Goal: Task Accomplishment & Management: Use online tool/utility

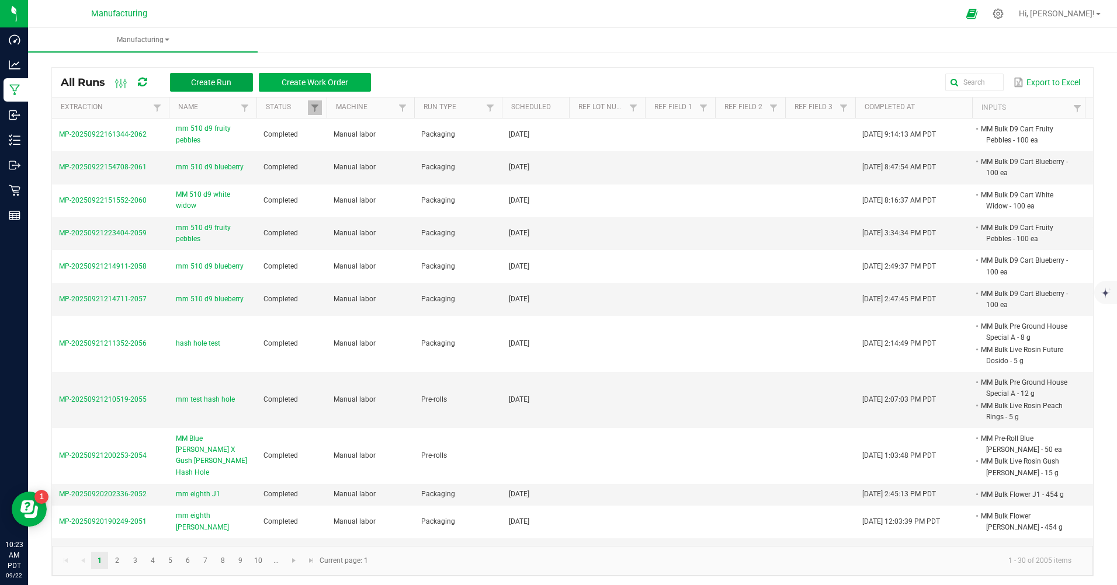
click at [210, 84] on span "Create Run" at bounding box center [211, 82] width 40 height 9
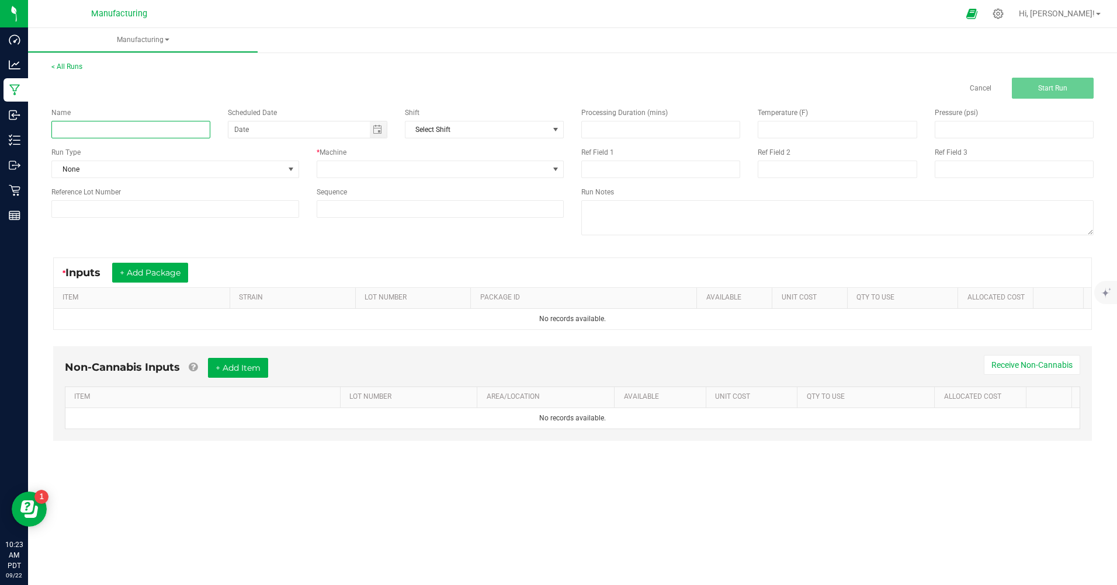
click at [178, 131] on input at bounding box center [130, 130] width 159 height 18
type input "mm 510 d9 limoncello"
click at [150, 168] on span "None" at bounding box center [168, 169] width 232 height 16
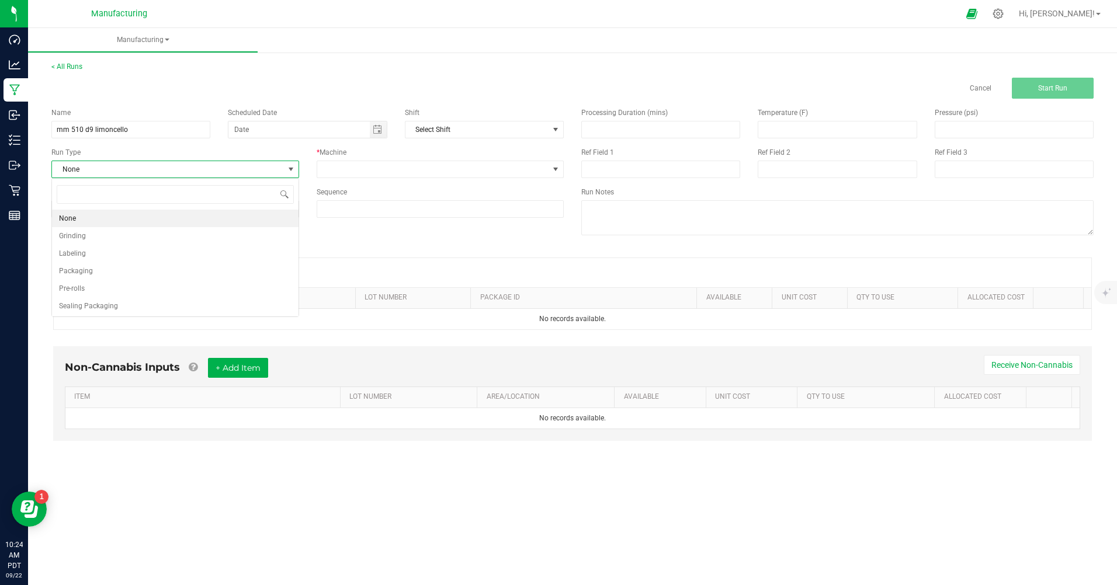
scroll to position [18, 247]
click at [107, 272] on li "Packaging" at bounding box center [175, 271] width 246 height 18
click at [376, 127] on span "Toggle calendar" at bounding box center [377, 129] width 9 height 9
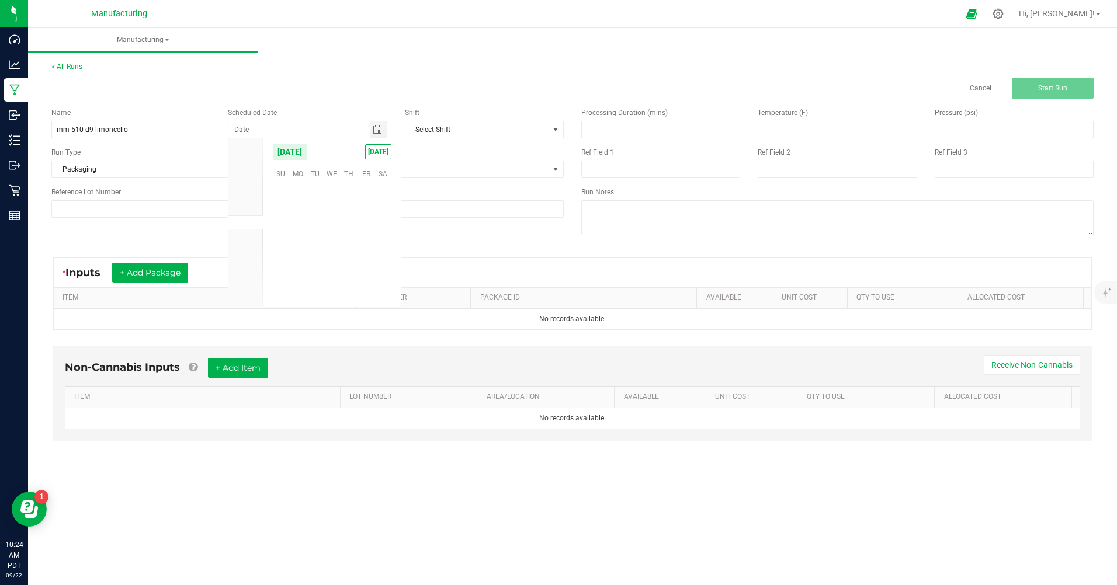
scroll to position [189477, 0]
click at [380, 150] on span "[DATE]" at bounding box center [378, 151] width 26 height 15
type input "[DATE]"
click at [361, 168] on span at bounding box center [433, 169] width 232 height 16
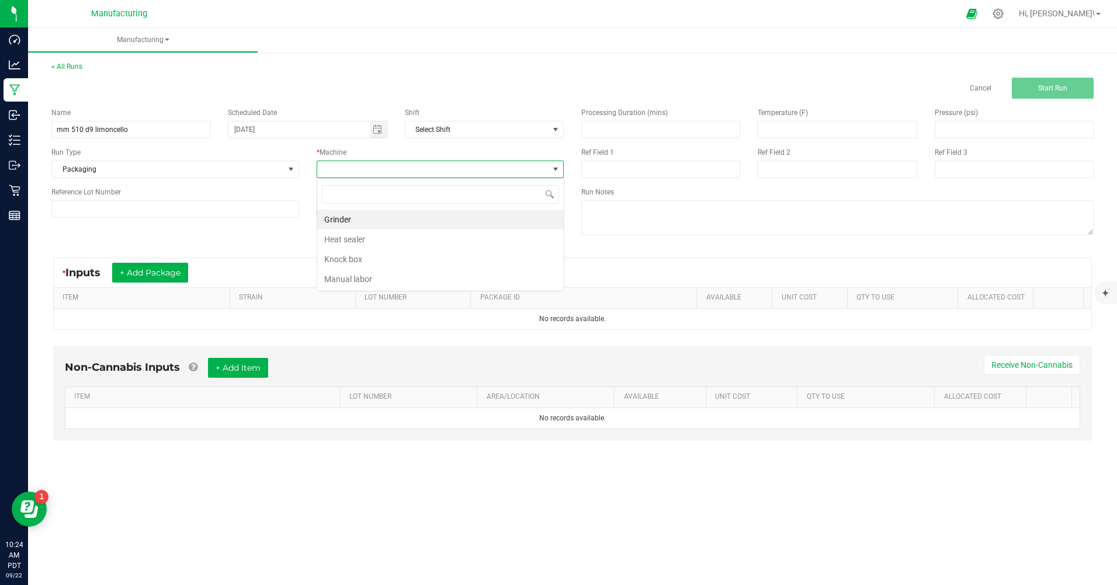
scroll to position [18, 247]
click at [360, 276] on li "Manual labor" at bounding box center [440, 279] width 246 height 20
click at [170, 275] on button "+ Add Package" at bounding box center [150, 273] width 76 height 20
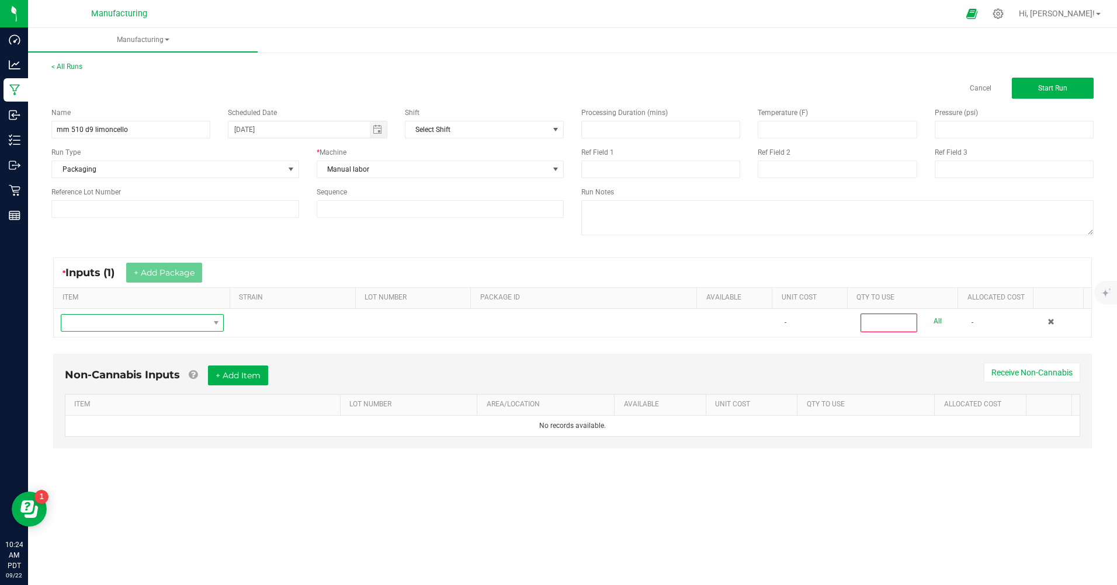
click at [129, 330] on span "NO DATA FOUND" at bounding box center [134, 323] width 147 height 16
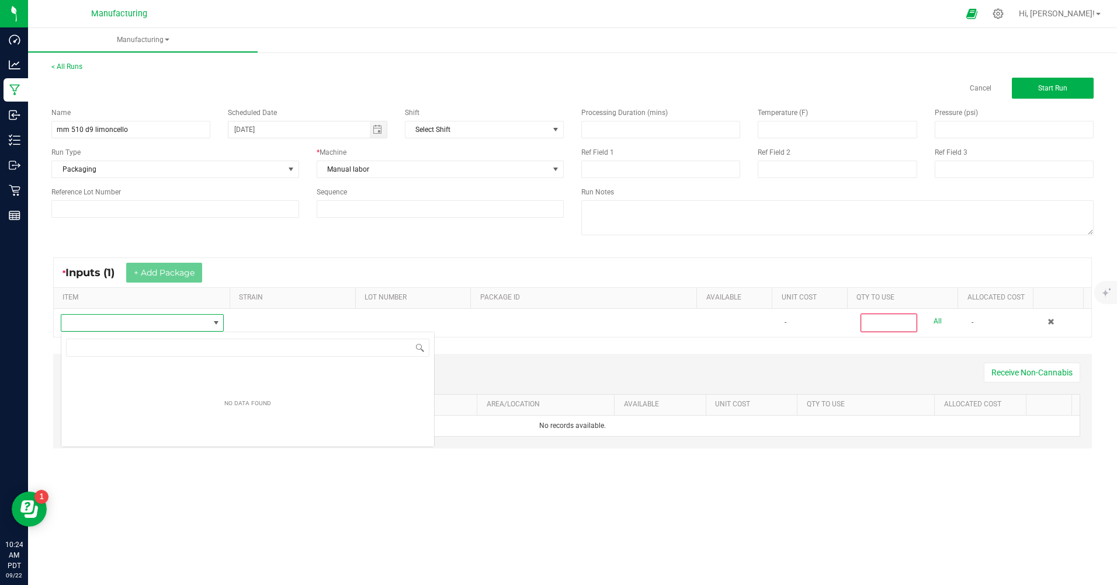
scroll to position [18, 162]
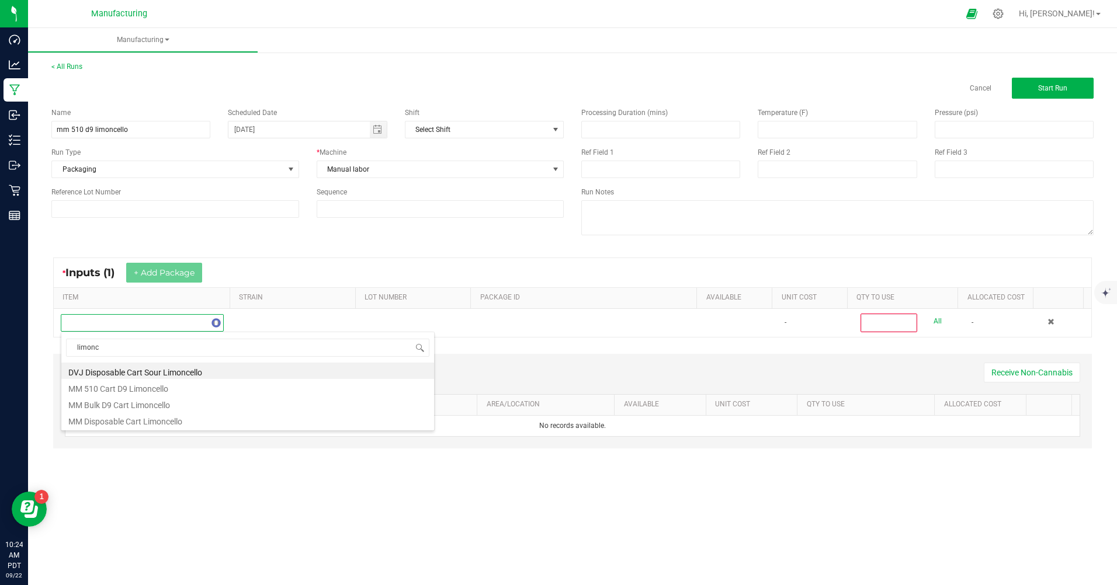
type input "limonce"
click at [126, 405] on li "MM Bulk D9 Cart Limoncello" at bounding box center [247, 403] width 373 height 16
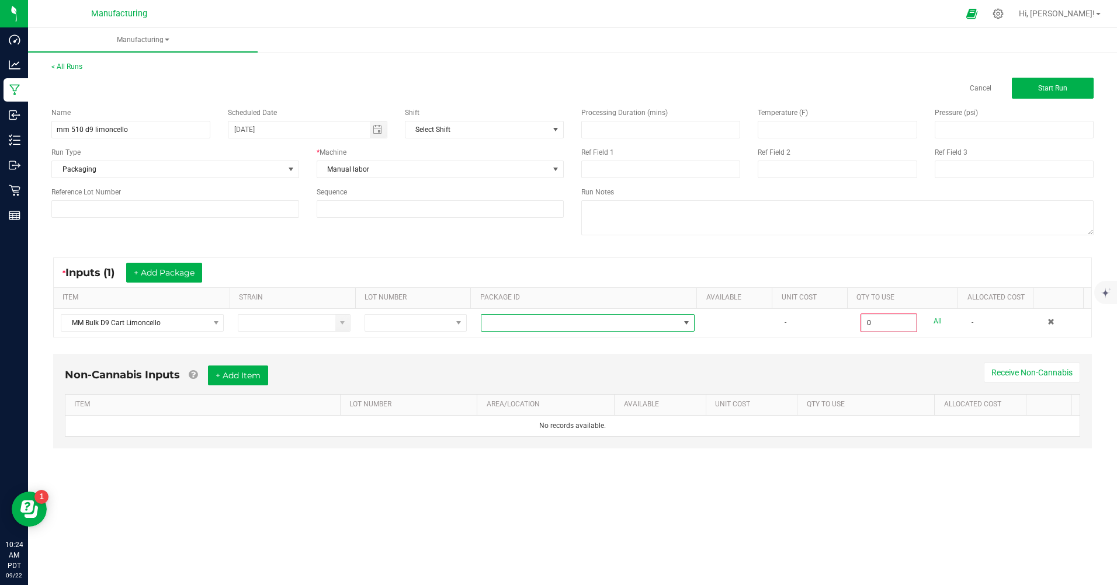
click at [508, 322] on span at bounding box center [580, 323] width 198 height 16
click at [529, 370] on li "CAMMCMF-20250718-168" at bounding box center [583, 373] width 211 height 20
click at [933, 321] on link "All" at bounding box center [937, 322] width 8 height 16
type input "100 ea"
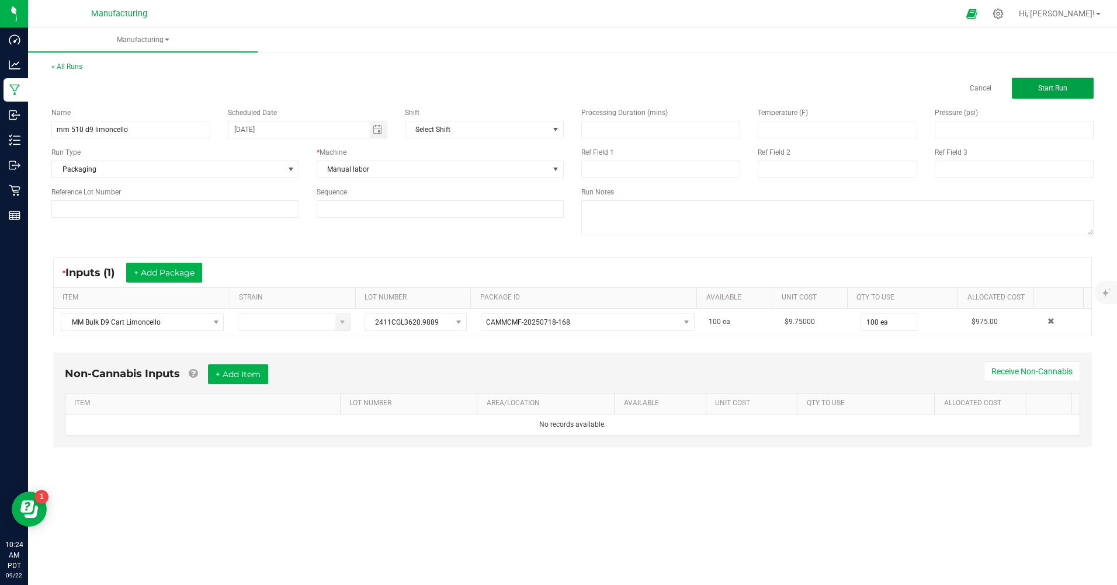
click at [1055, 93] on button "Start Run" at bounding box center [1053, 88] width 82 height 21
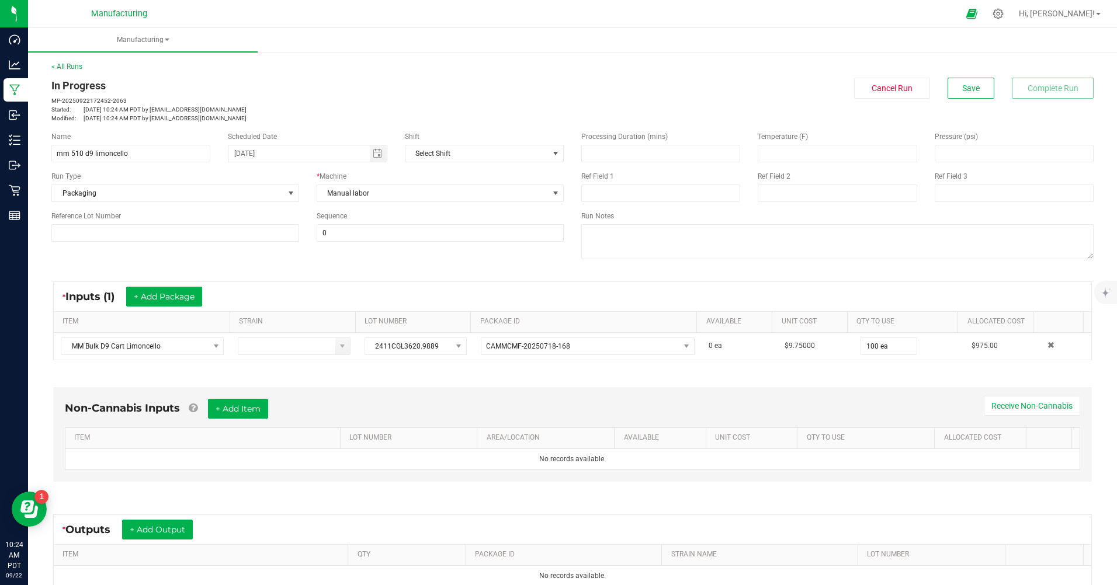
scroll to position [117, 0]
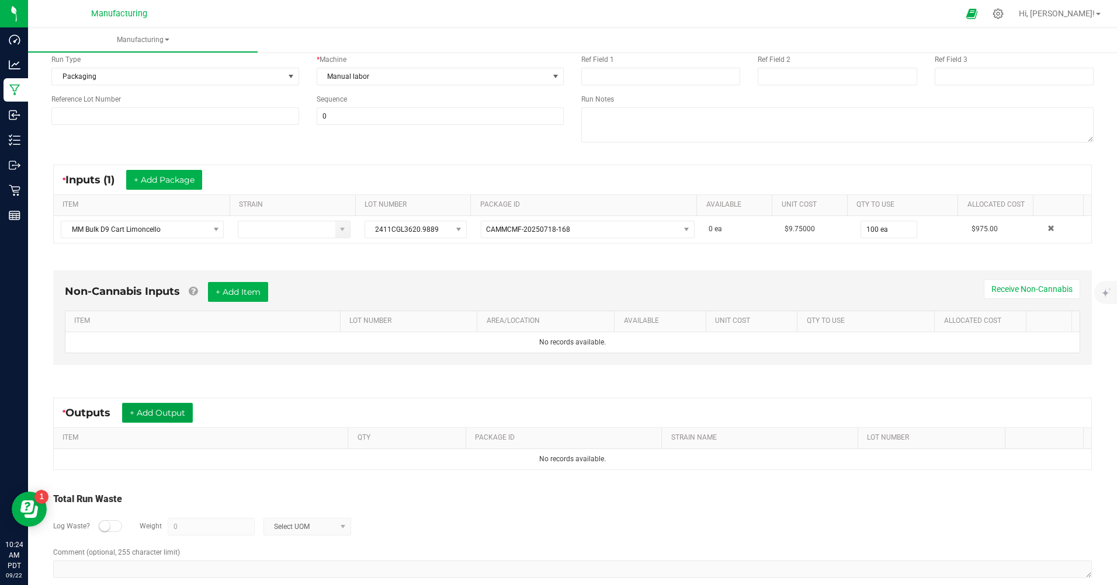
click at [180, 411] on button "+ Add Output" at bounding box center [157, 413] width 71 height 20
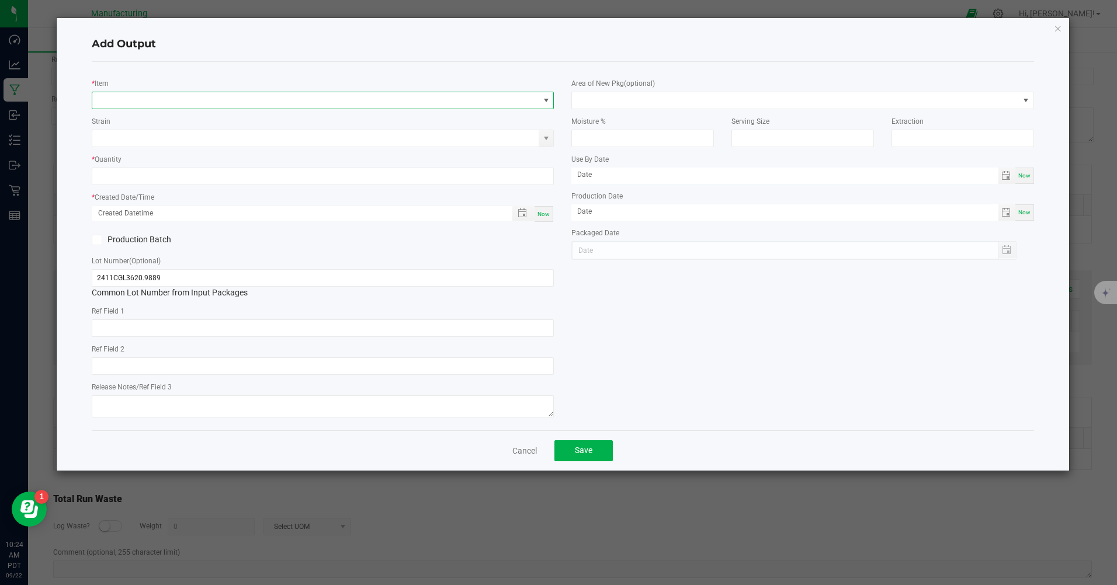
click at [135, 99] on span "NO DATA FOUND" at bounding box center [315, 100] width 446 height 16
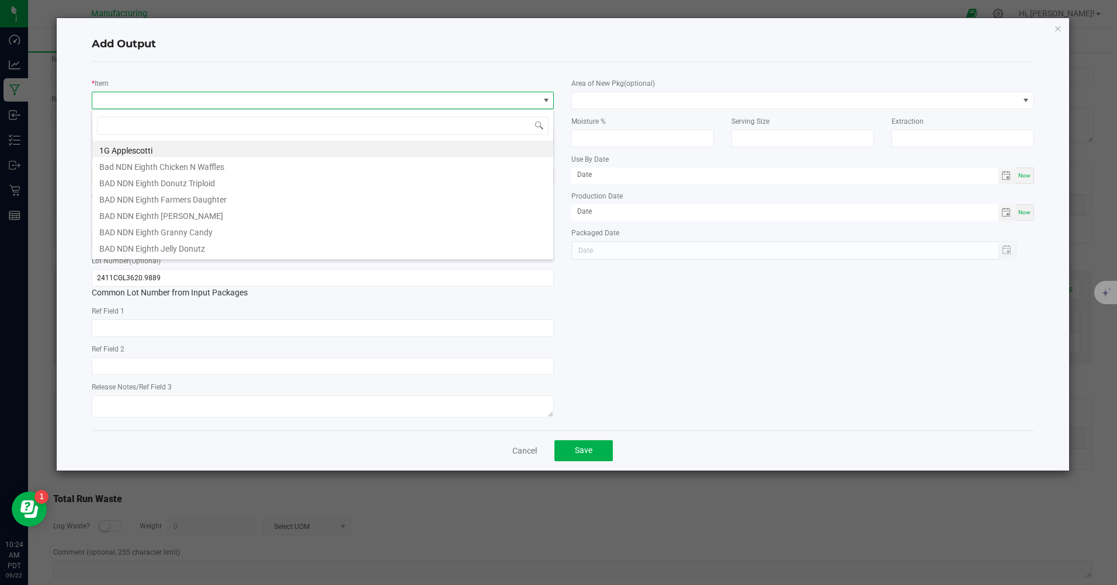
scroll to position [18, 462]
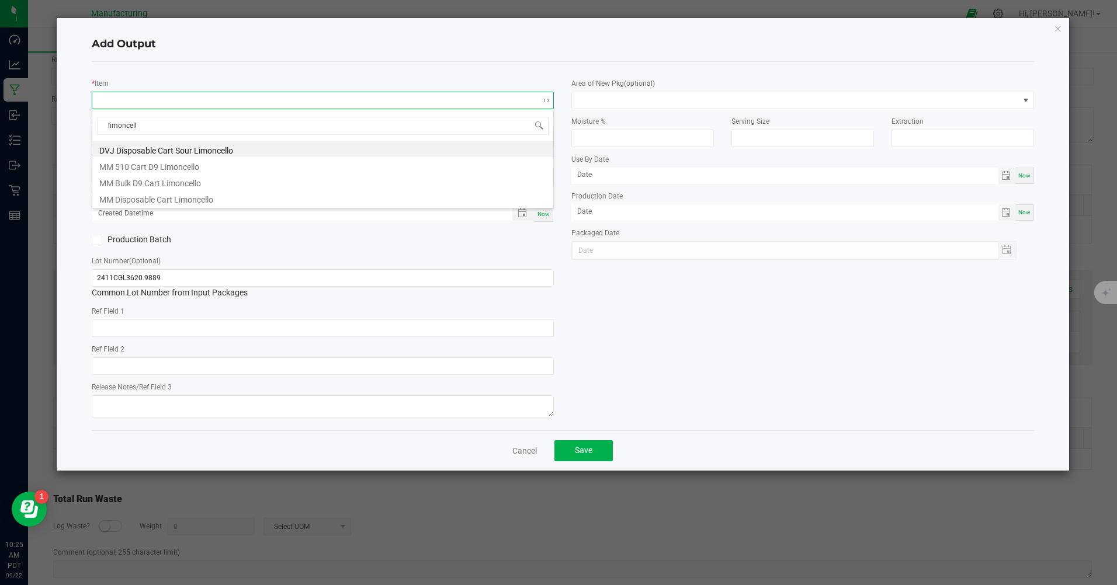
type input "limoncello"
click at [145, 163] on li "MM 510 Cart D9 Limoncello" at bounding box center [322, 165] width 461 height 16
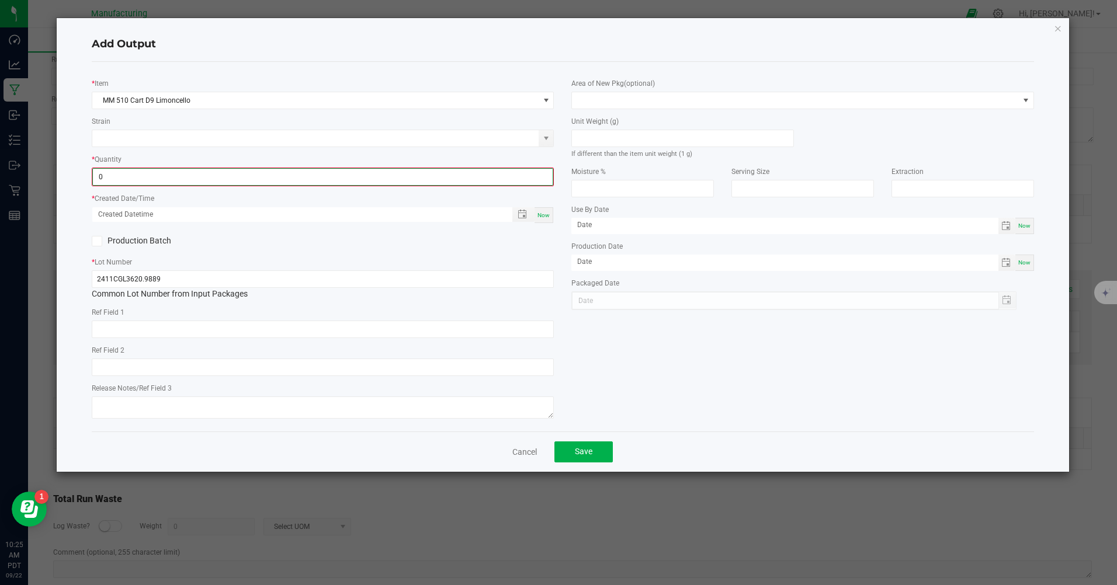
click at [141, 175] on input "0" at bounding box center [323, 177] width 460 height 16
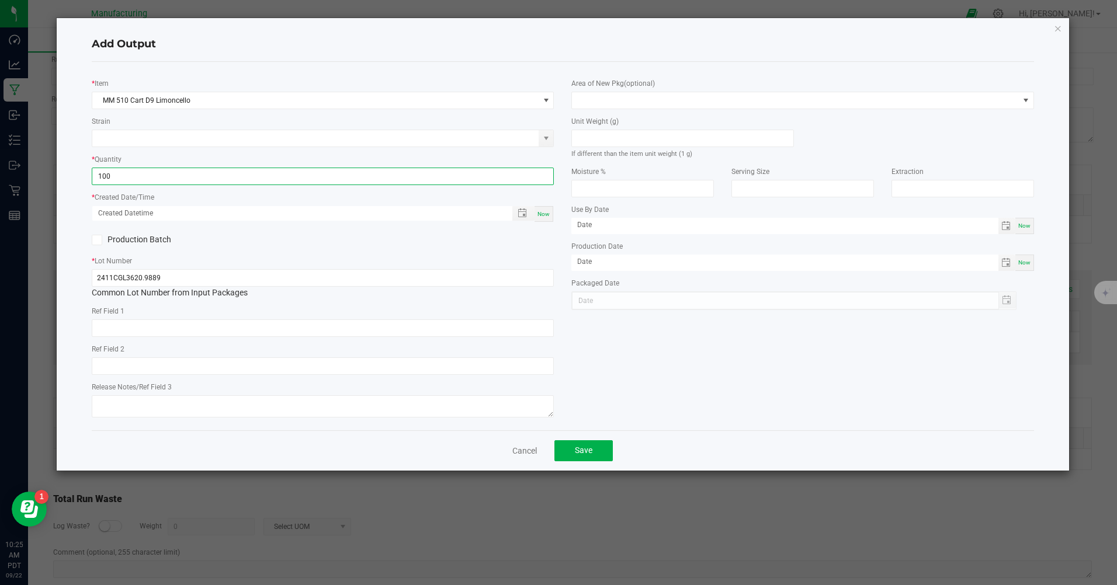
type input "100 ea"
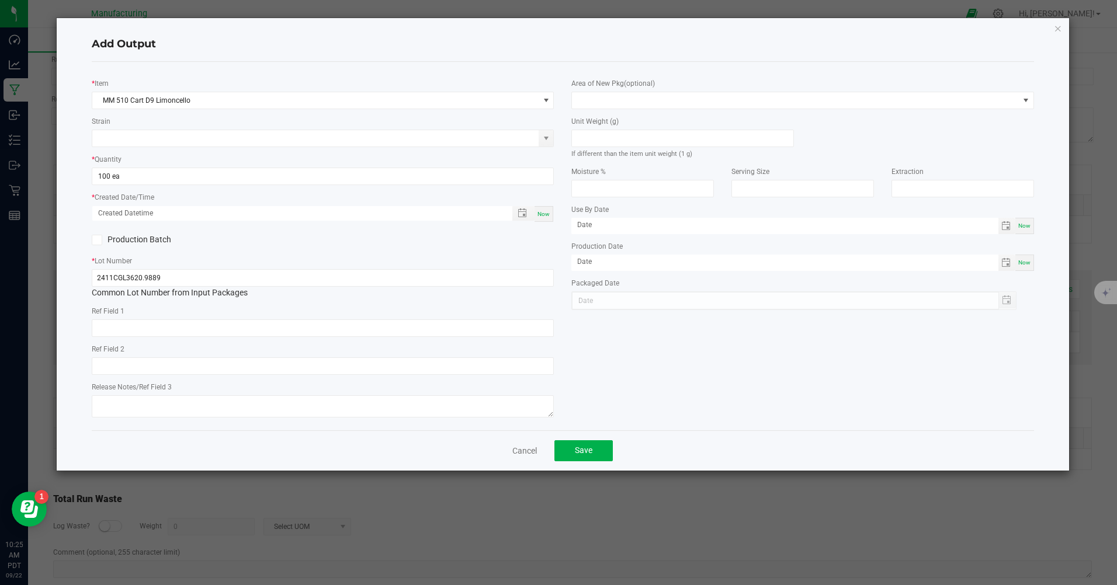
click at [548, 217] on span "Now" at bounding box center [543, 214] width 12 height 6
type input "[DATE] 10:25 AM"
type input "[DATE]"
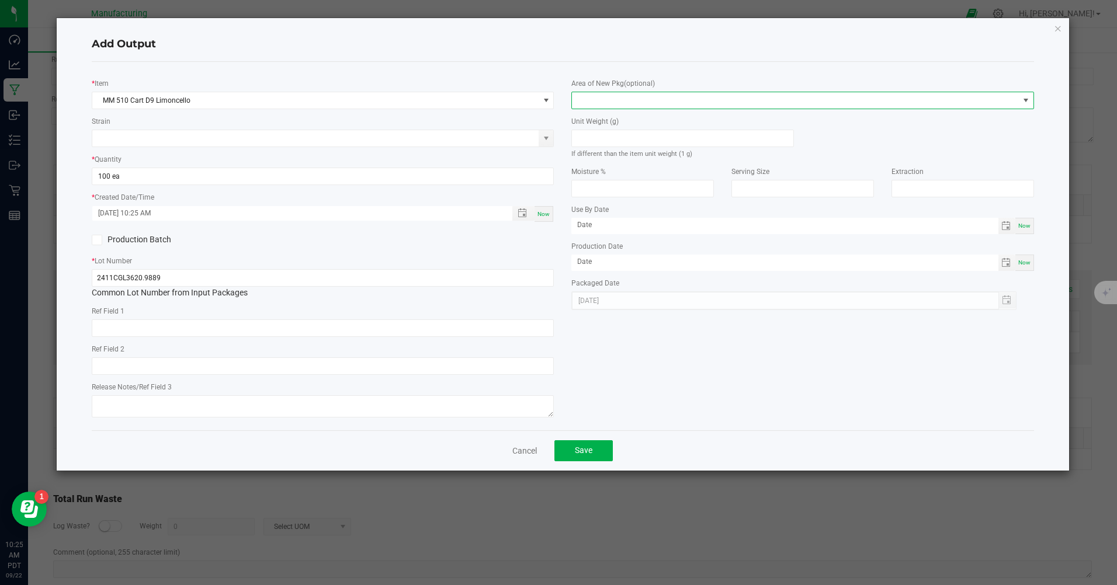
click at [592, 106] on span at bounding box center [795, 100] width 446 height 16
click at [597, 249] on li "Inventory Room" at bounding box center [802, 250] width 461 height 20
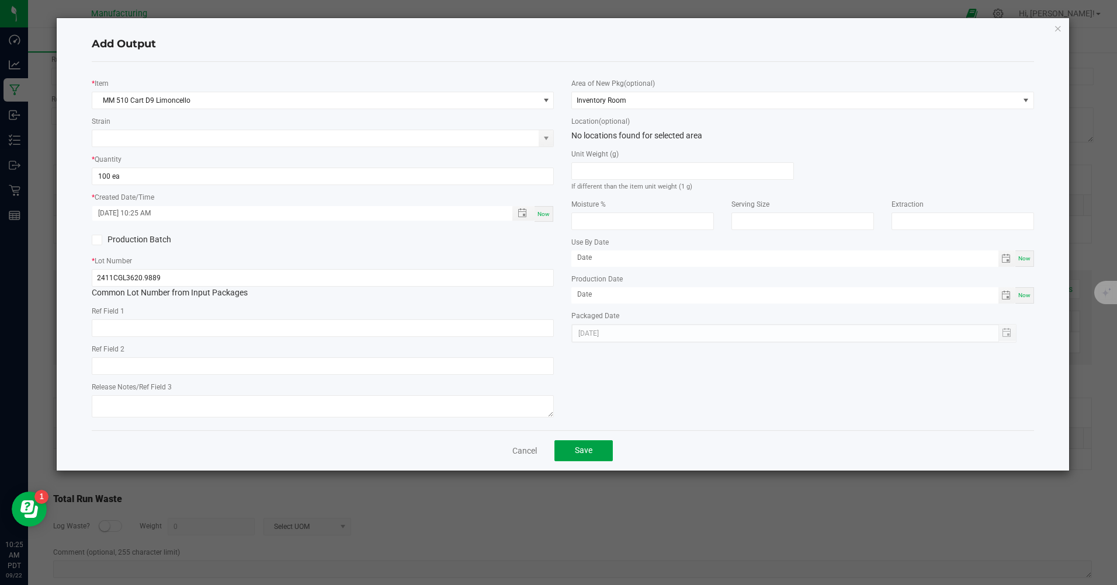
click at [591, 455] on span "Save" at bounding box center [584, 450] width 18 height 9
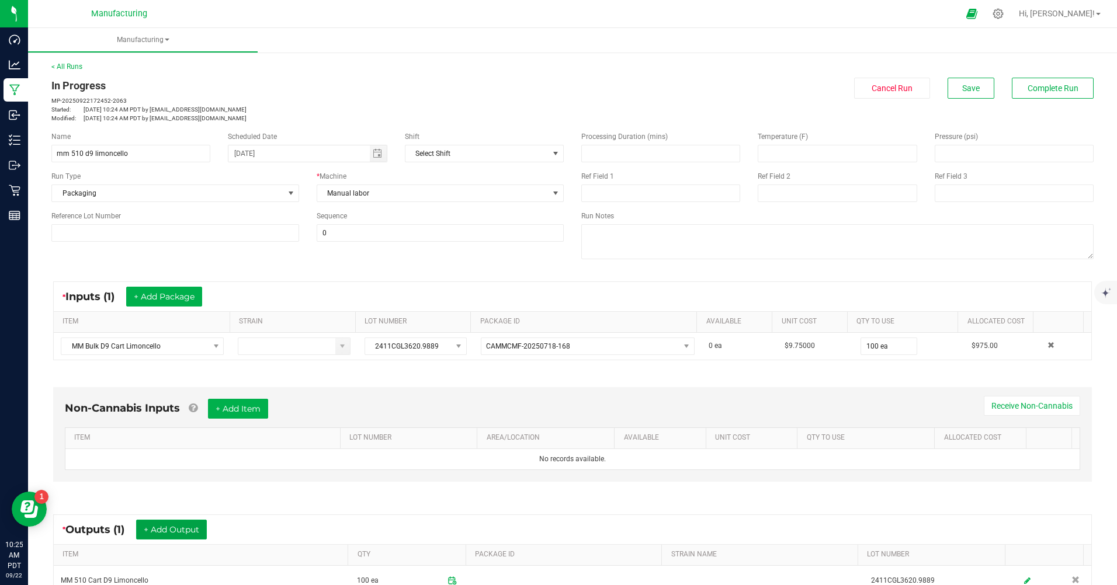
scroll to position [0, 0]
click at [1026, 82] on button "Complete Run" at bounding box center [1053, 88] width 82 height 21
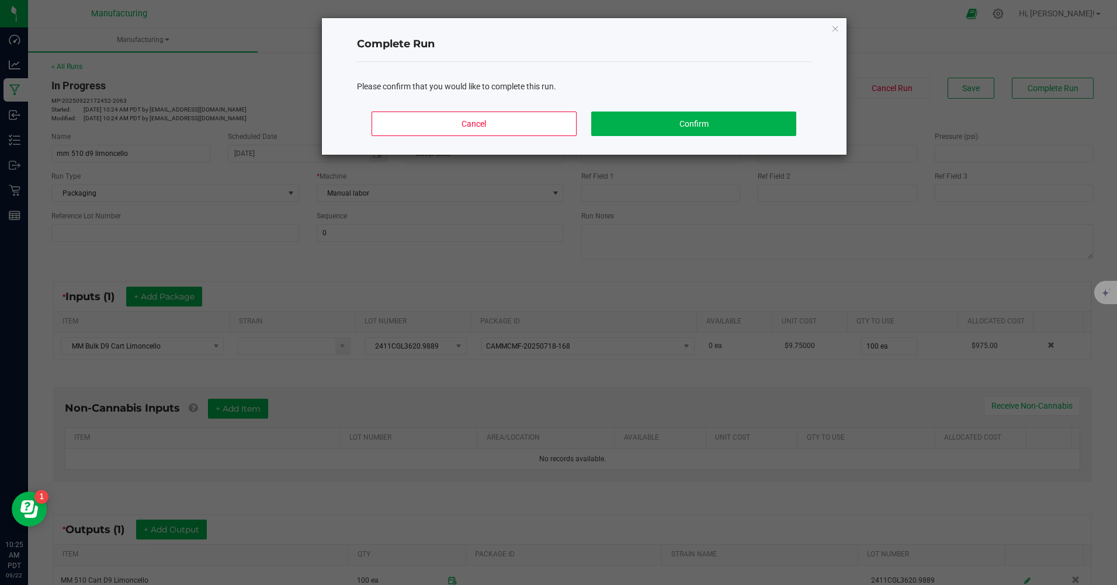
click at [669, 110] on div "Cancel Confirm" at bounding box center [584, 128] width 454 height 53
click at [667, 126] on button "Confirm" at bounding box center [693, 124] width 204 height 25
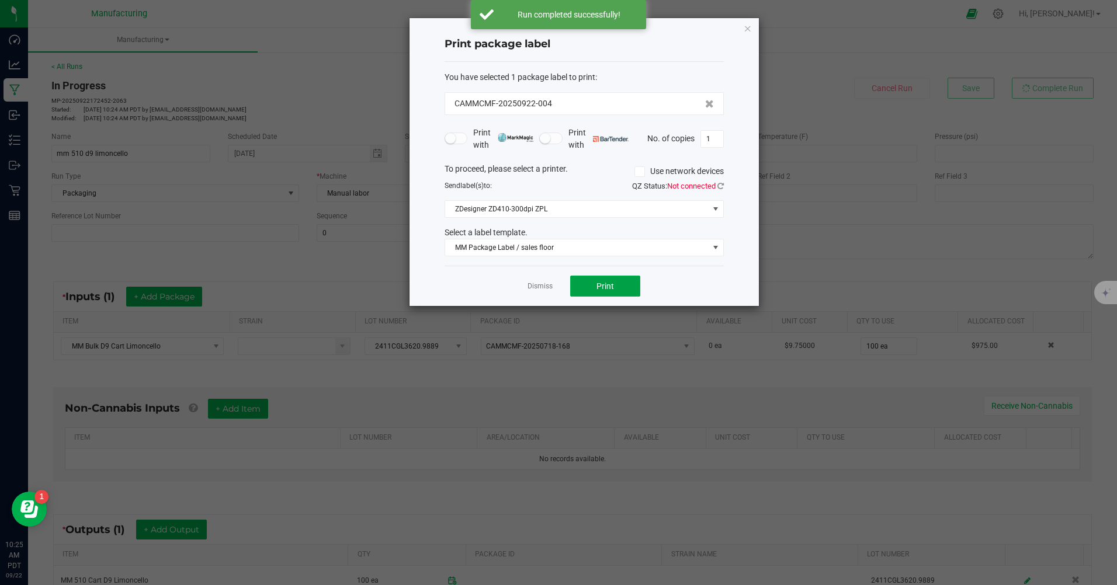
click at [599, 287] on span "Print" at bounding box center [605, 286] width 18 height 9
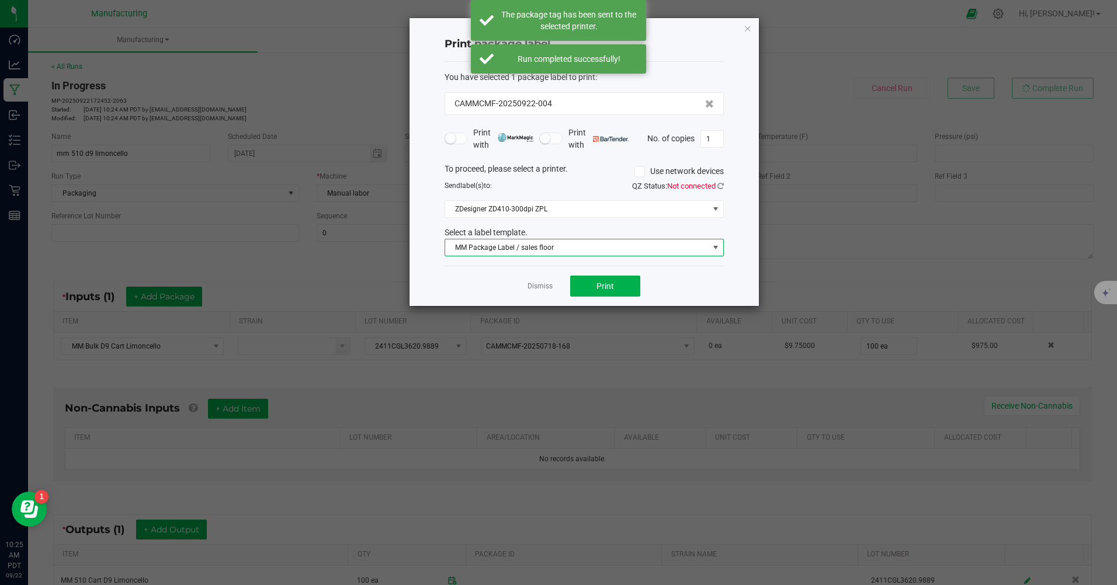
click at [557, 248] on span "MM Package Label / sales floor" at bounding box center [576, 247] width 263 height 16
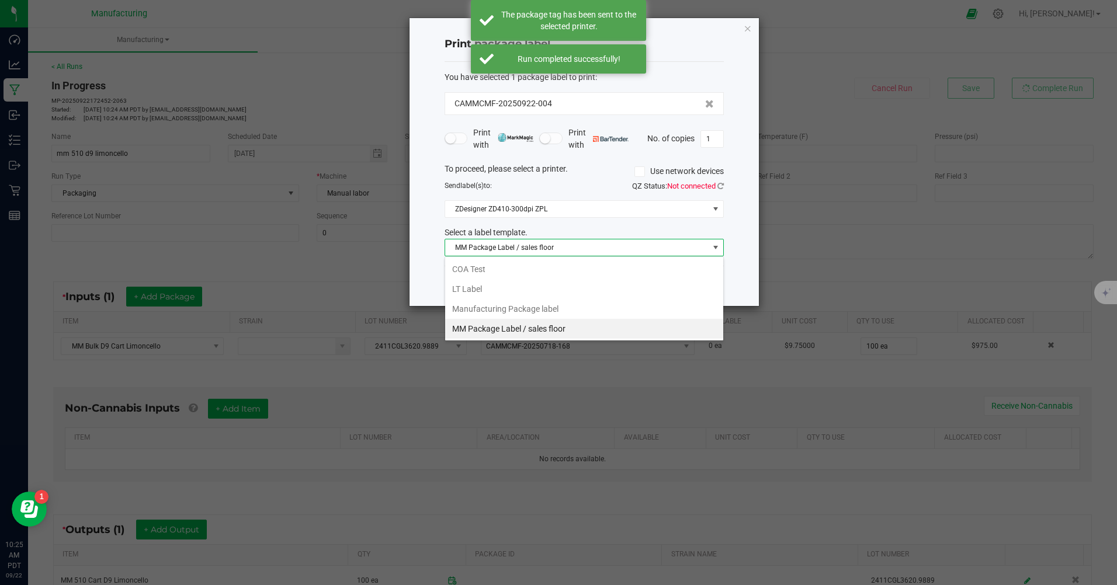
scroll to position [18, 279]
click at [546, 308] on li "Manufacturing Package label" at bounding box center [584, 309] width 278 height 20
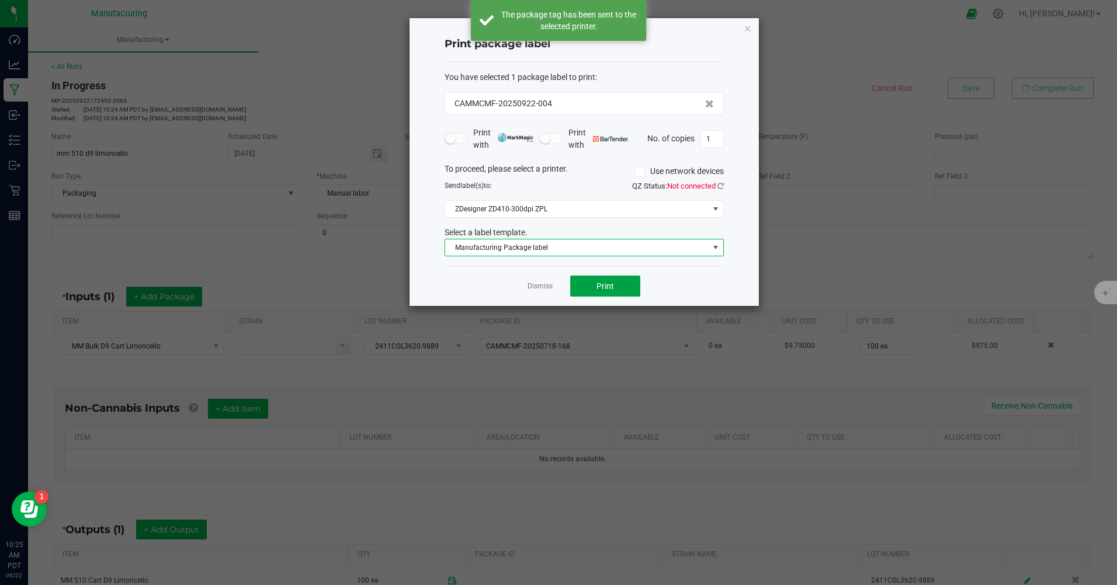
click at [599, 293] on button "Print" at bounding box center [605, 286] width 70 height 21
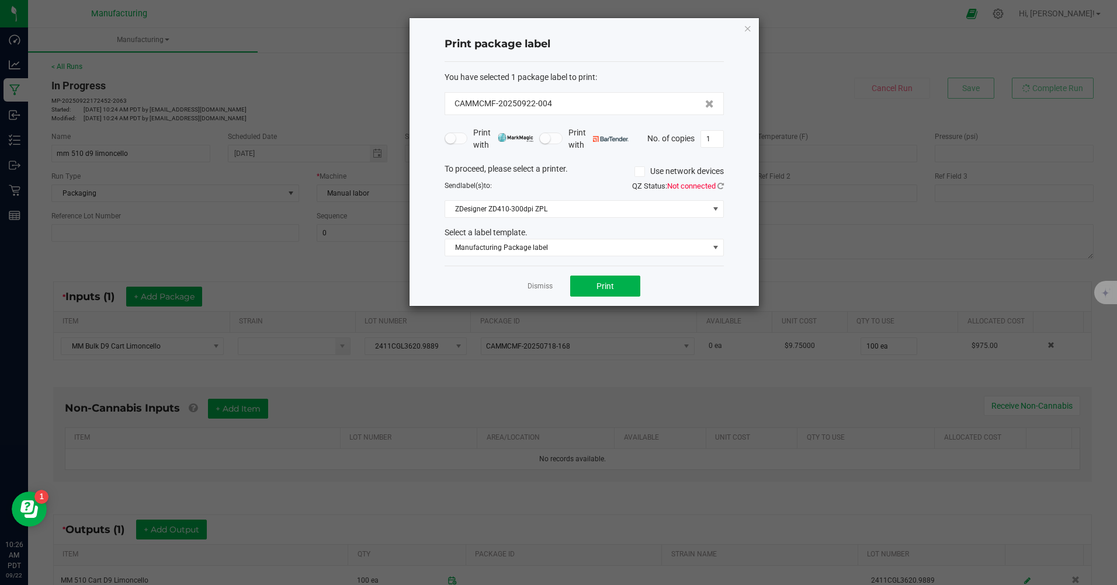
click at [747, 26] on icon "button" at bounding box center [748, 28] width 8 height 14
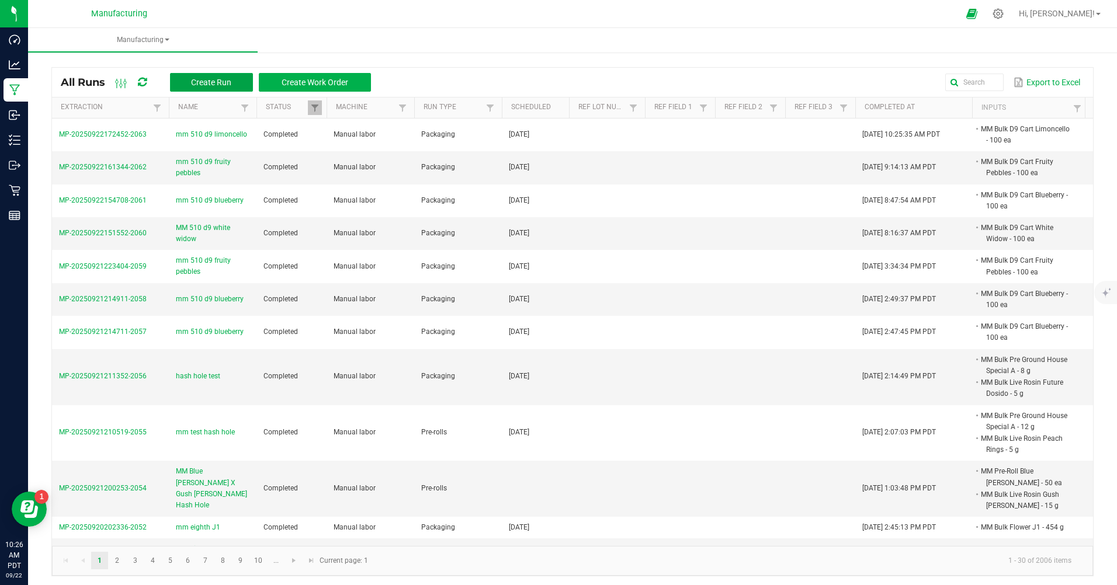
click at [210, 81] on span "Create Run" at bounding box center [211, 82] width 40 height 9
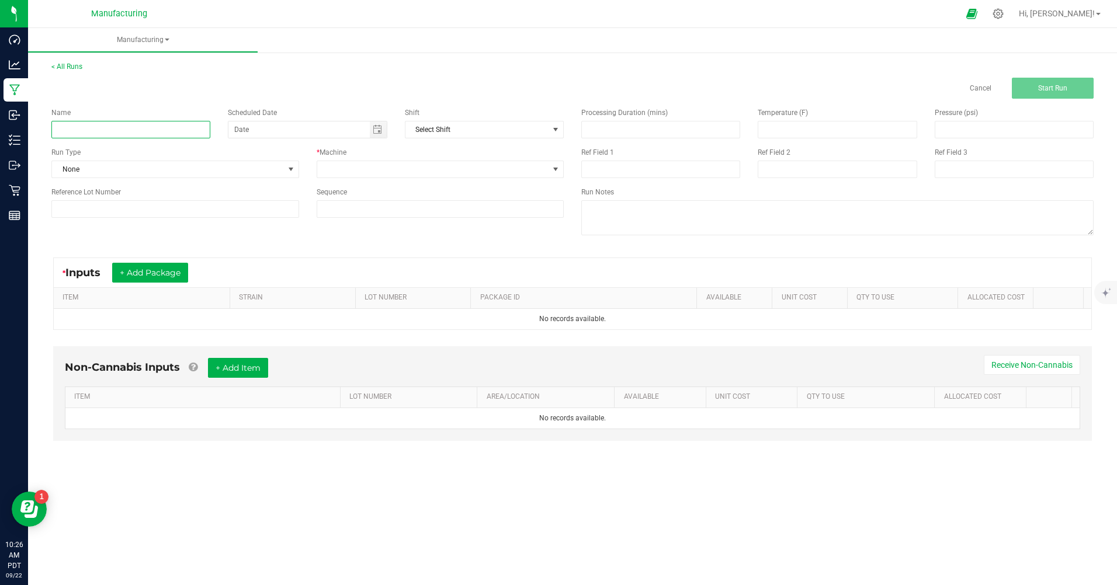
click at [145, 132] on input at bounding box center [130, 130] width 159 height 18
type input "mm 510 d9 limoncello"
click at [109, 170] on span "None" at bounding box center [168, 169] width 232 height 16
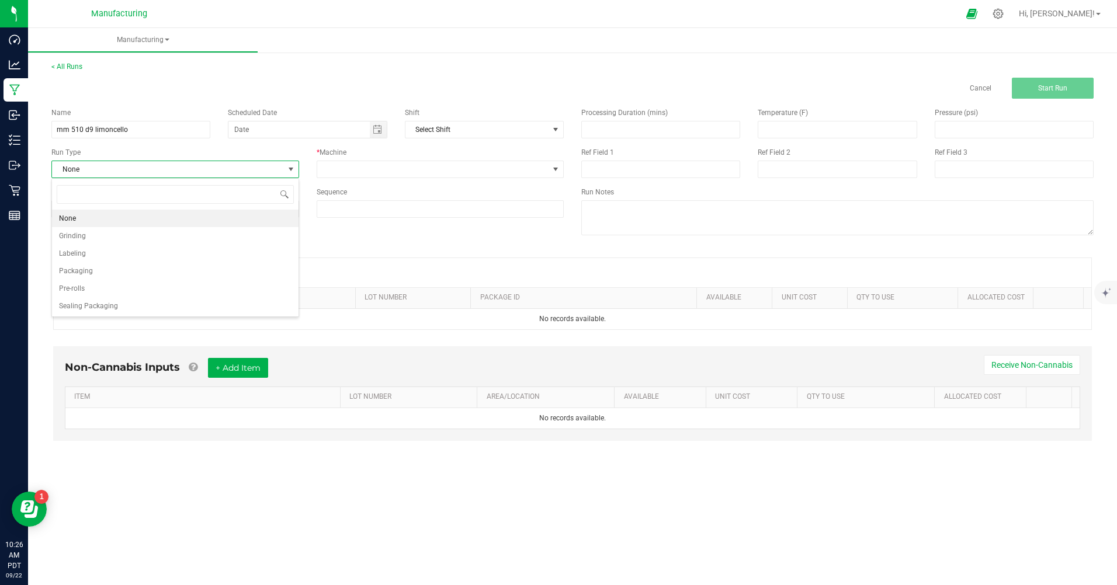
scroll to position [18, 247]
click at [95, 276] on li "Packaging" at bounding box center [175, 271] width 246 height 18
click at [377, 131] on span "Toggle calendar" at bounding box center [377, 129] width 9 height 9
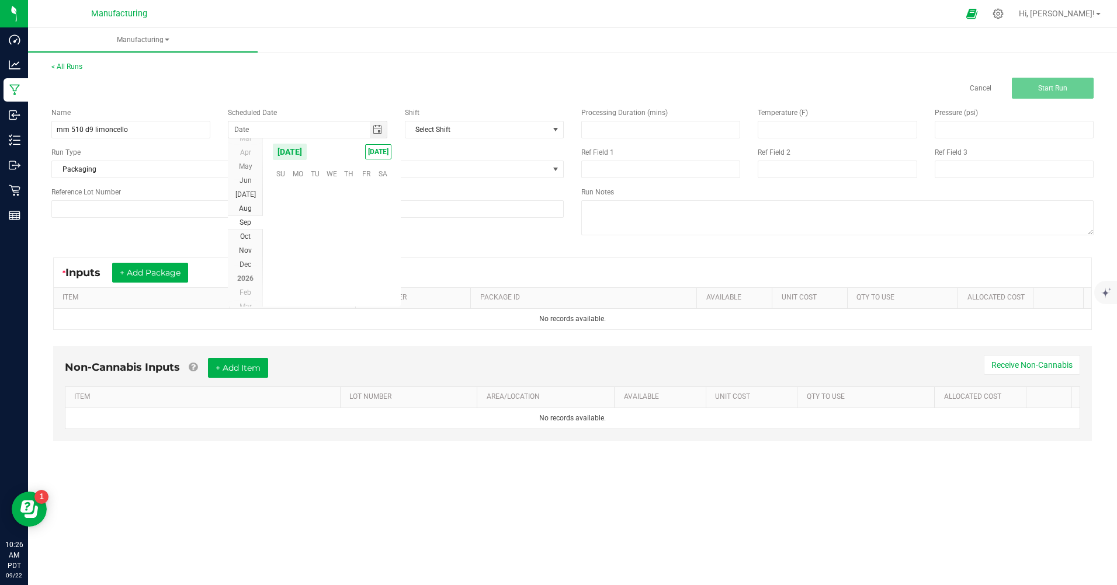
scroll to position [189477, 0]
click at [377, 151] on span "[DATE]" at bounding box center [378, 151] width 26 height 15
type input "[DATE]"
click at [364, 168] on span at bounding box center [433, 169] width 232 height 16
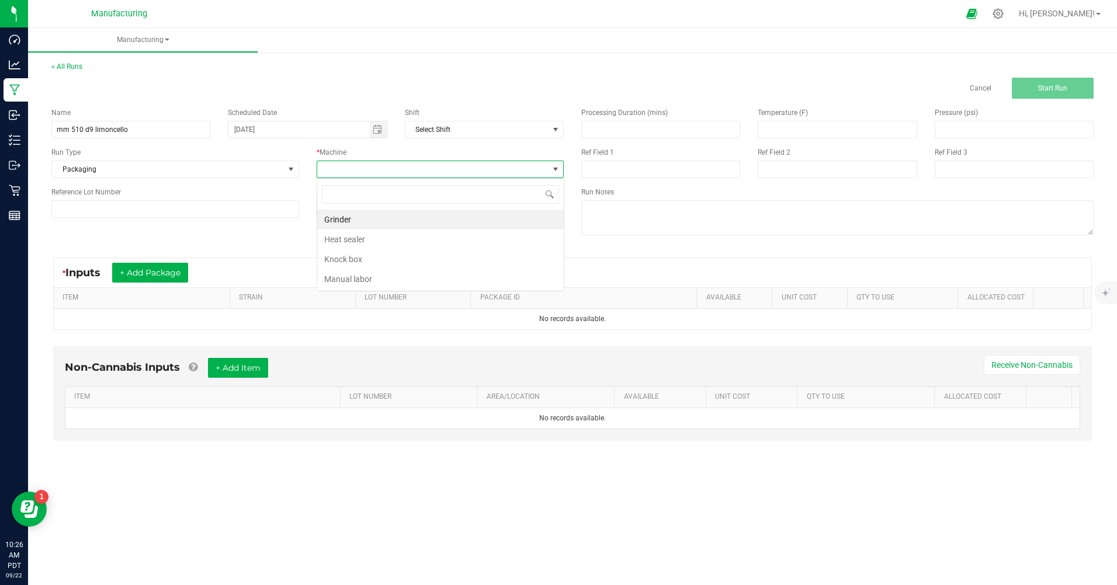
scroll to position [18, 247]
click at [338, 280] on li "Manual labor" at bounding box center [440, 279] width 246 height 20
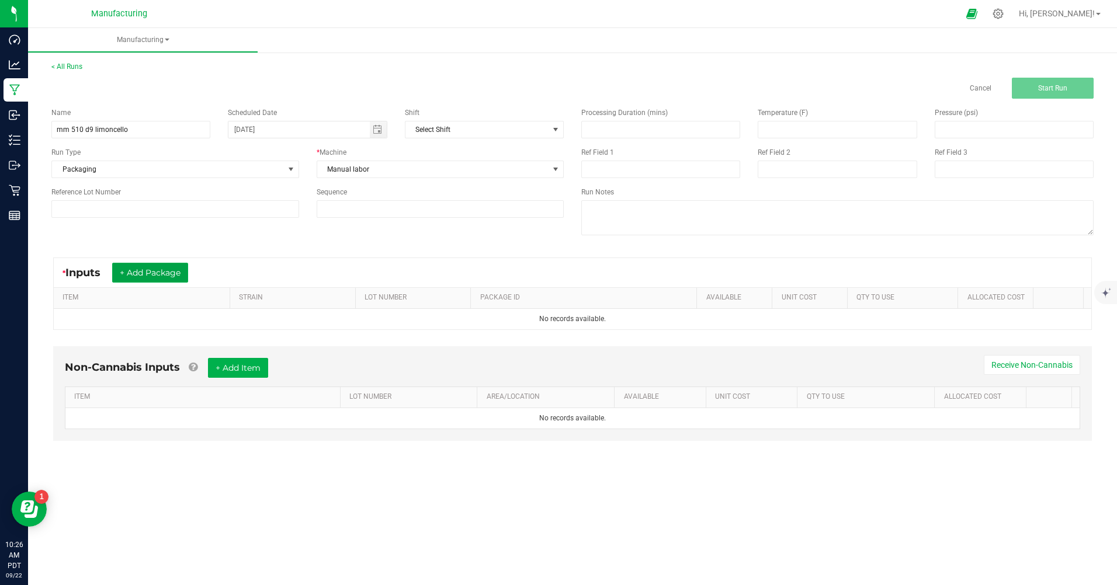
click at [162, 268] on button "+ Add Package" at bounding box center [150, 273] width 76 height 20
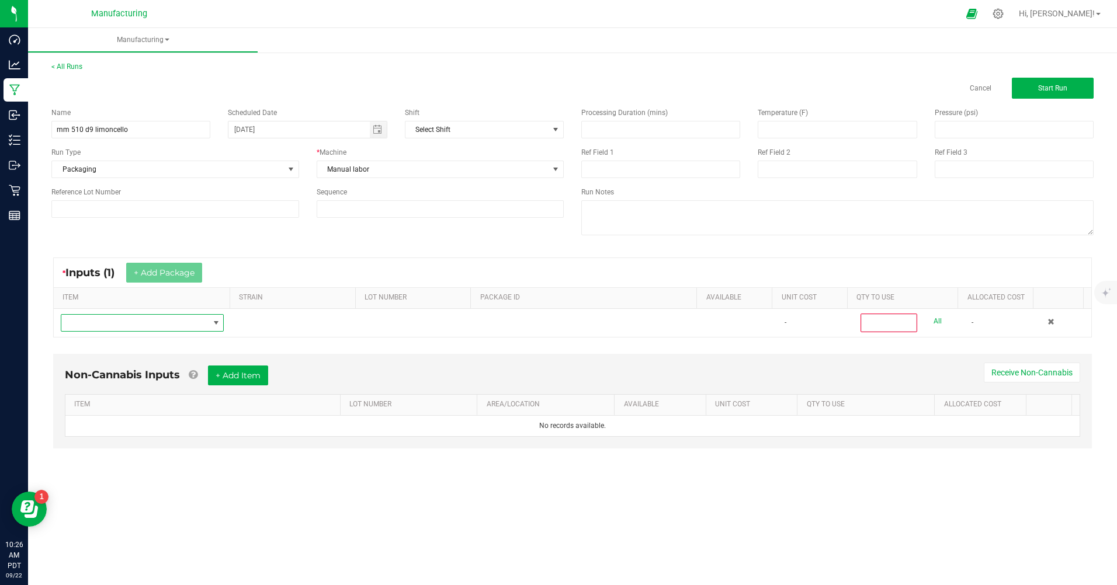
click at [124, 320] on span "NO DATA FOUND" at bounding box center [134, 323] width 147 height 16
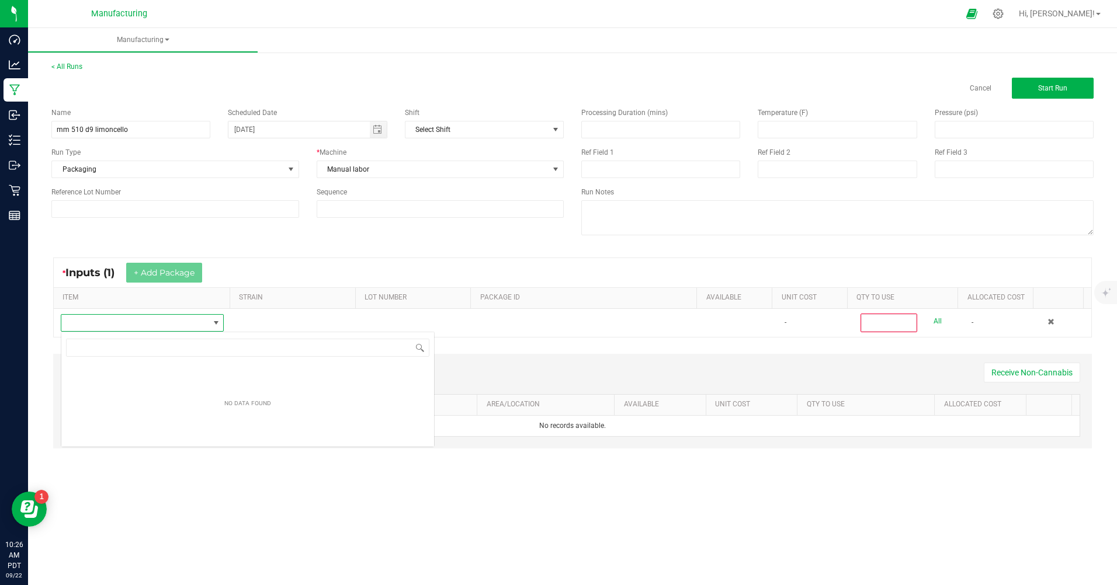
scroll to position [18, 162]
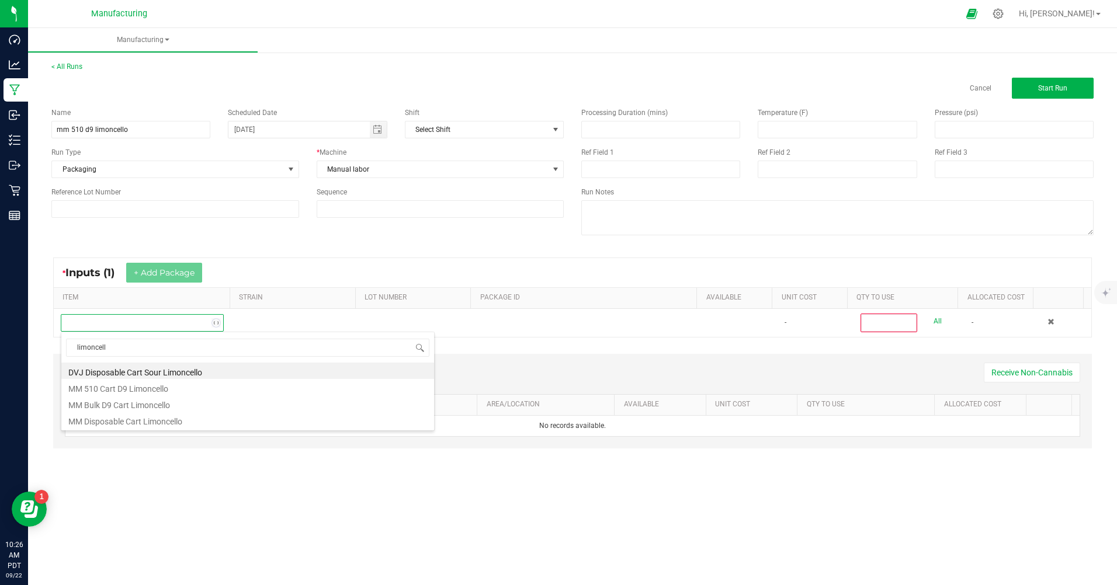
type input "limoncello"
click at [127, 409] on li "MM Bulk D9 Cart Limoncello" at bounding box center [247, 403] width 373 height 16
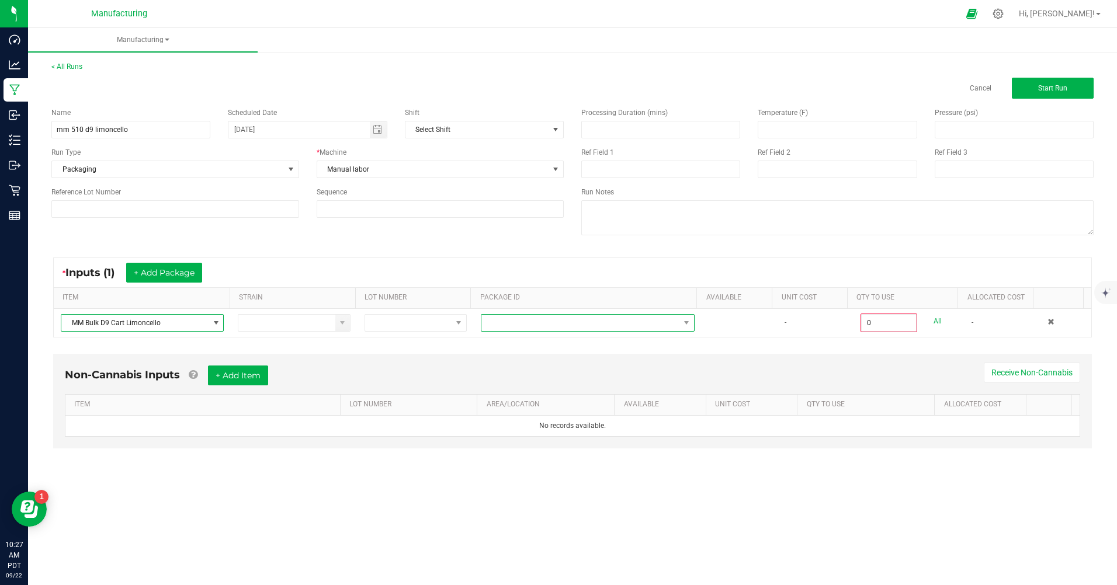
click at [498, 325] on span at bounding box center [580, 323] width 198 height 16
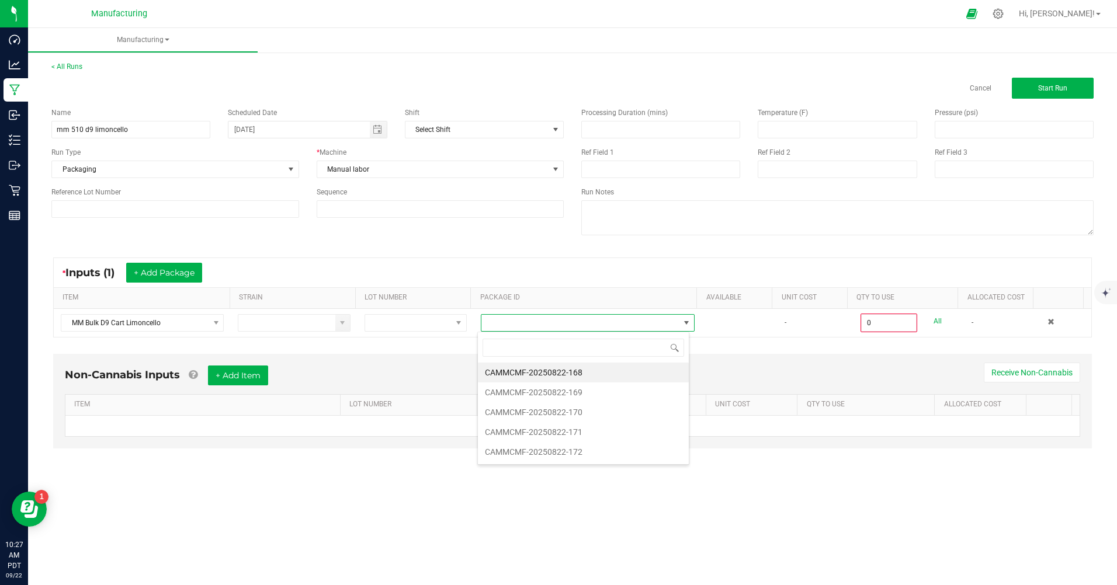
click at [521, 373] on li "CAMMCMF-20250822-168" at bounding box center [583, 373] width 211 height 20
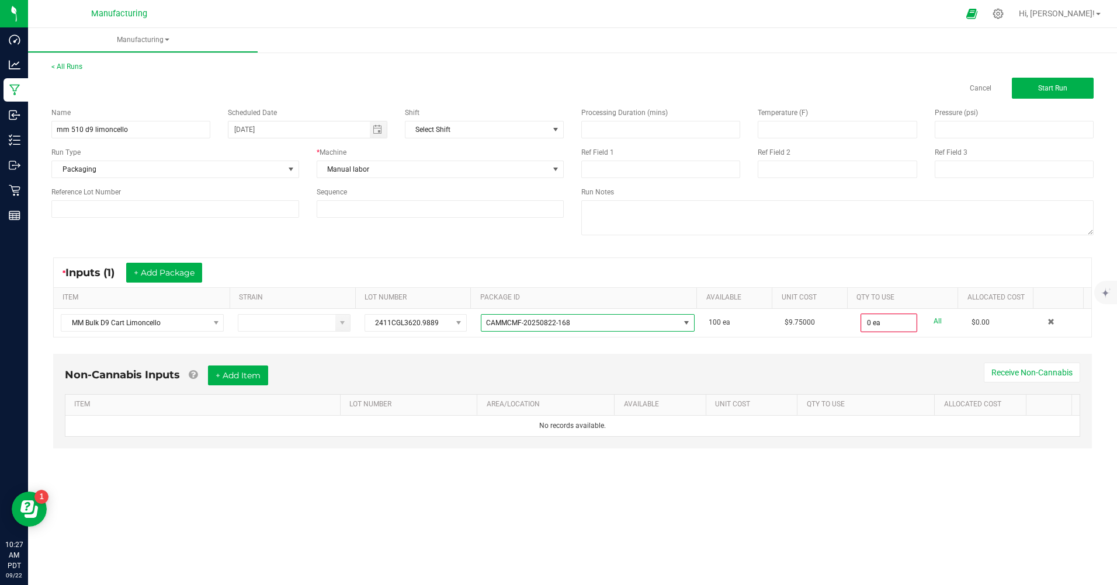
click at [933, 322] on link "All" at bounding box center [937, 322] width 8 height 16
type input "100 ea"
click at [1035, 89] on button "Start Run" at bounding box center [1053, 88] width 82 height 21
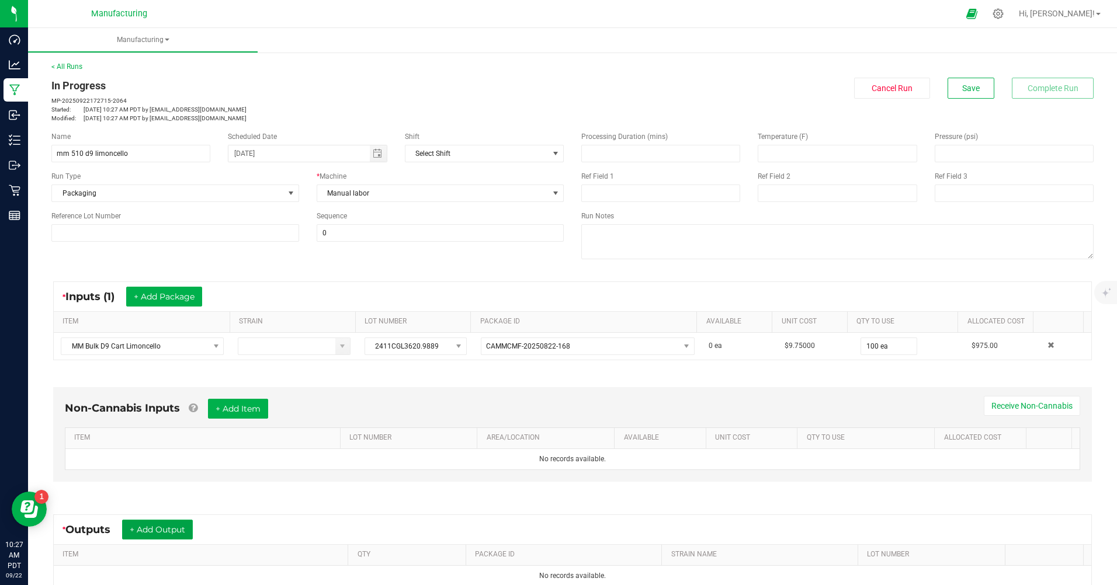
click at [171, 528] on button "+ Add Output" at bounding box center [157, 530] width 71 height 20
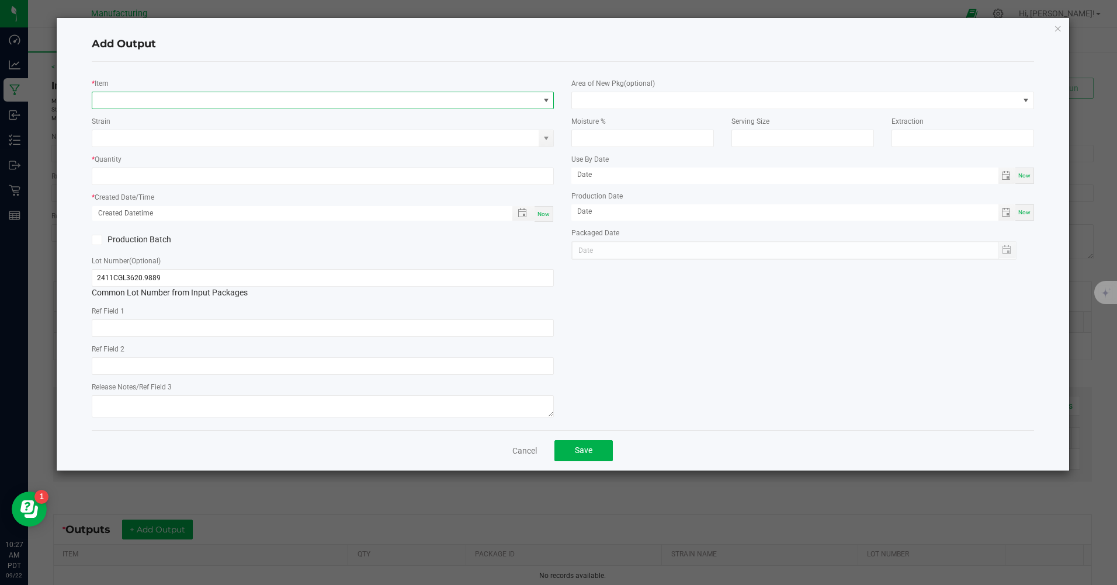
click at [125, 100] on span "NO DATA FOUND" at bounding box center [315, 100] width 446 height 16
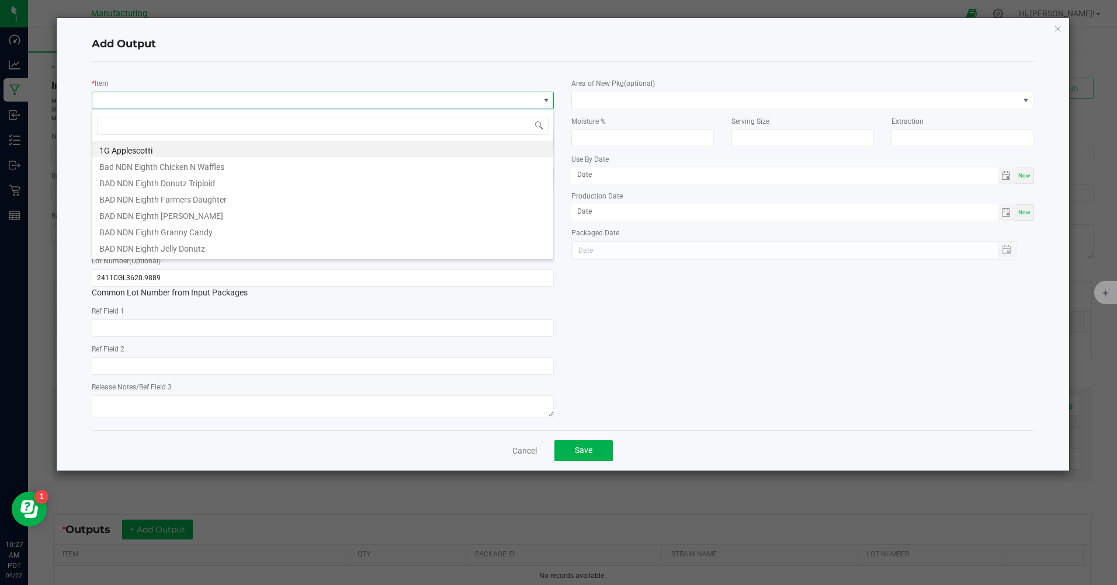
scroll to position [18, 462]
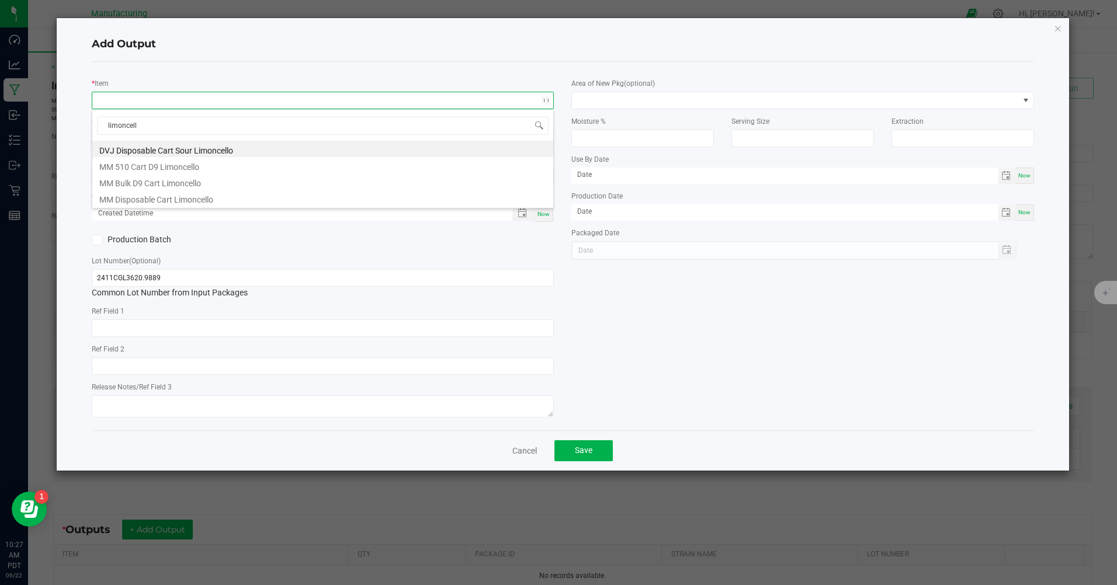
type input "limoncello"
click at [143, 165] on li "MM 510 Cart D9 Limoncello" at bounding box center [322, 165] width 461 height 16
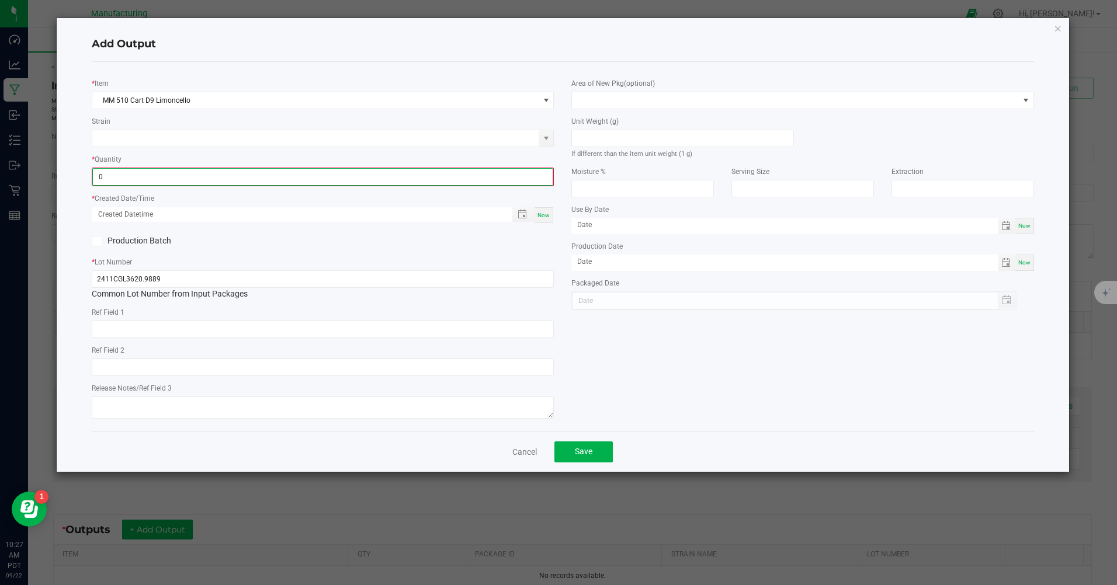
click at [130, 176] on input "0" at bounding box center [323, 177] width 460 height 16
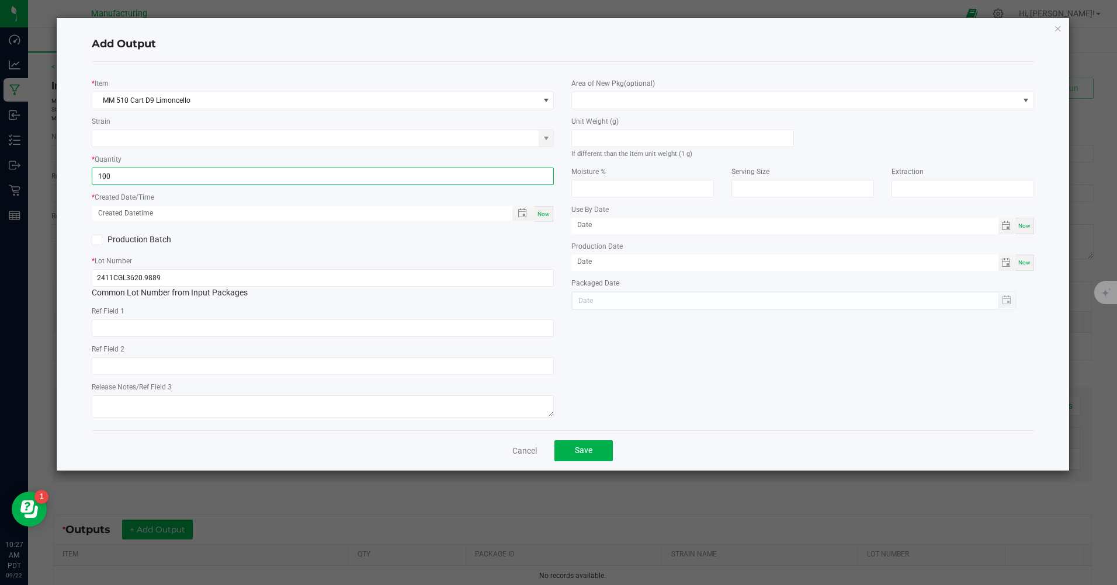
type input "100 ea"
click at [544, 215] on span "Now" at bounding box center [543, 214] width 12 height 6
type input "[DATE] 10:27 AM"
type input "[DATE]"
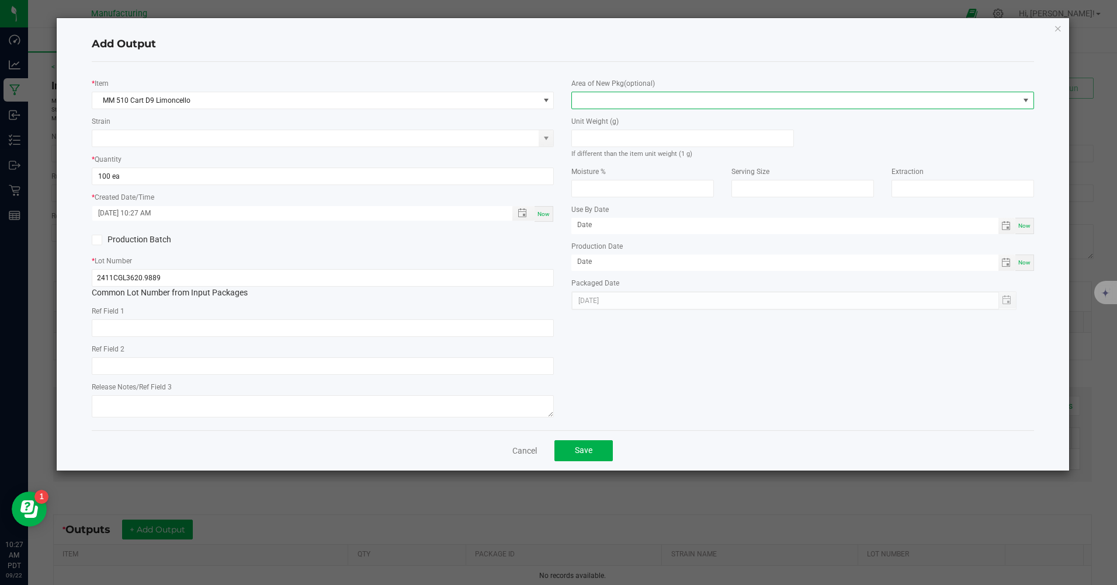
click at [604, 93] on span at bounding box center [795, 100] width 446 height 16
click at [613, 248] on li "Inventory Room" at bounding box center [802, 250] width 461 height 20
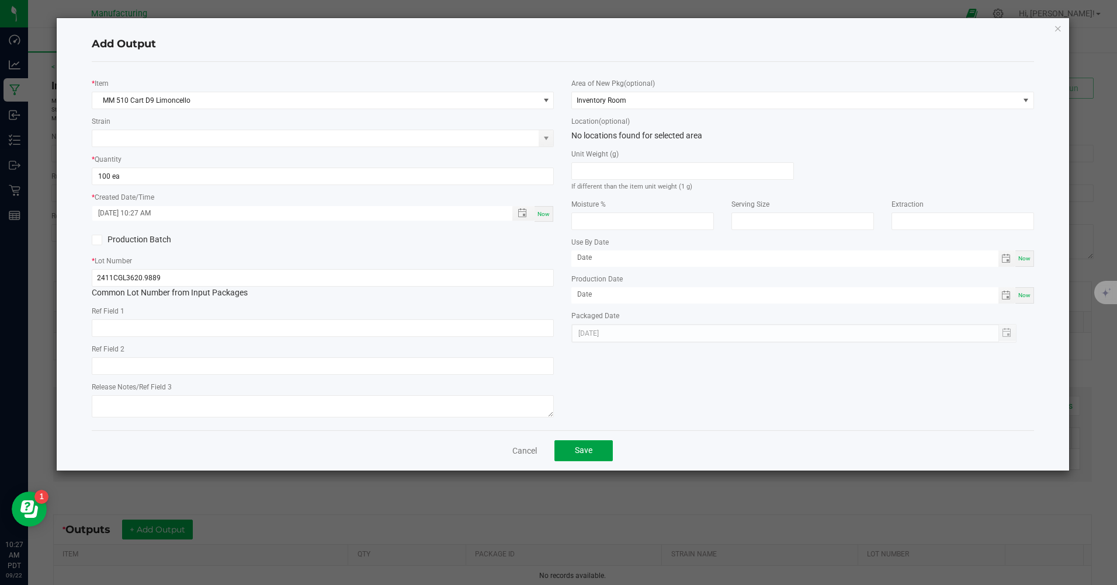
click at [584, 451] on span "Save" at bounding box center [584, 450] width 18 height 9
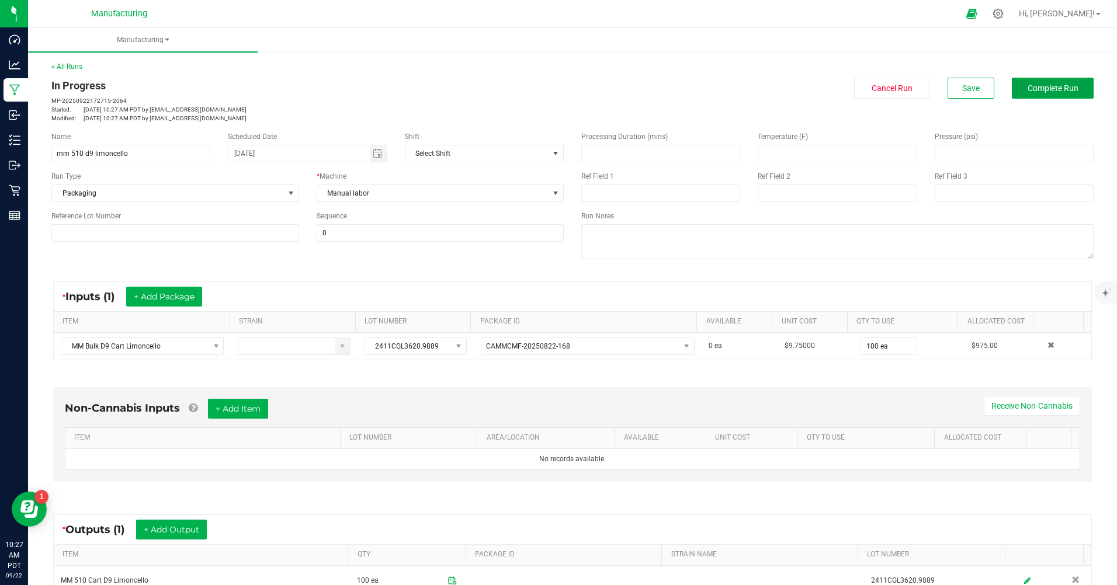
click at [1016, 86] on button "Complete Run" at bounding box center [1053, 88] width 82 height 21
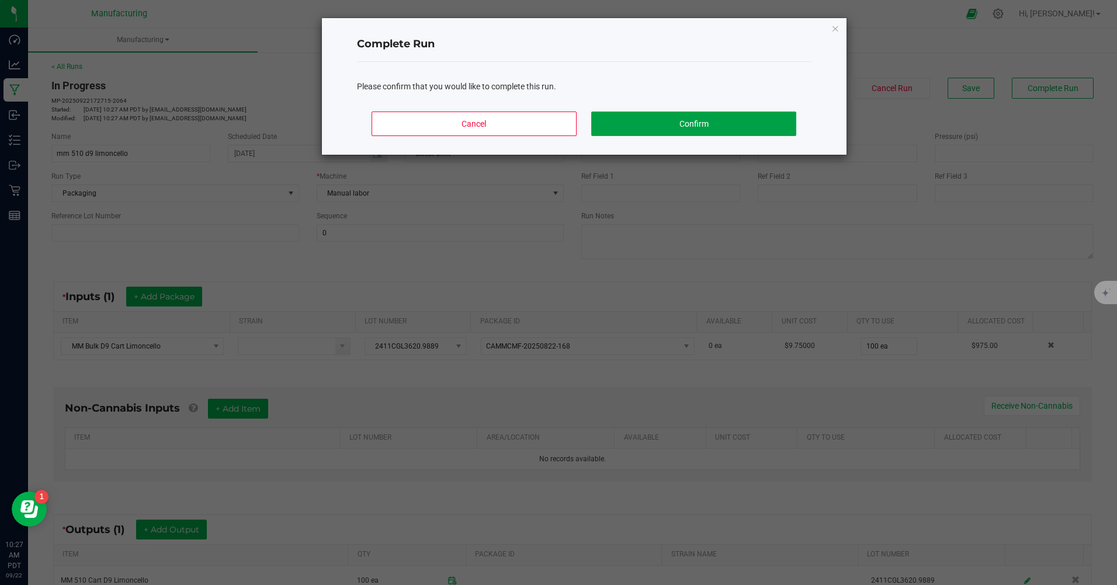
click at [690, 129] on button "Confirm" at bounding box center [693, 124] width 204 height 25
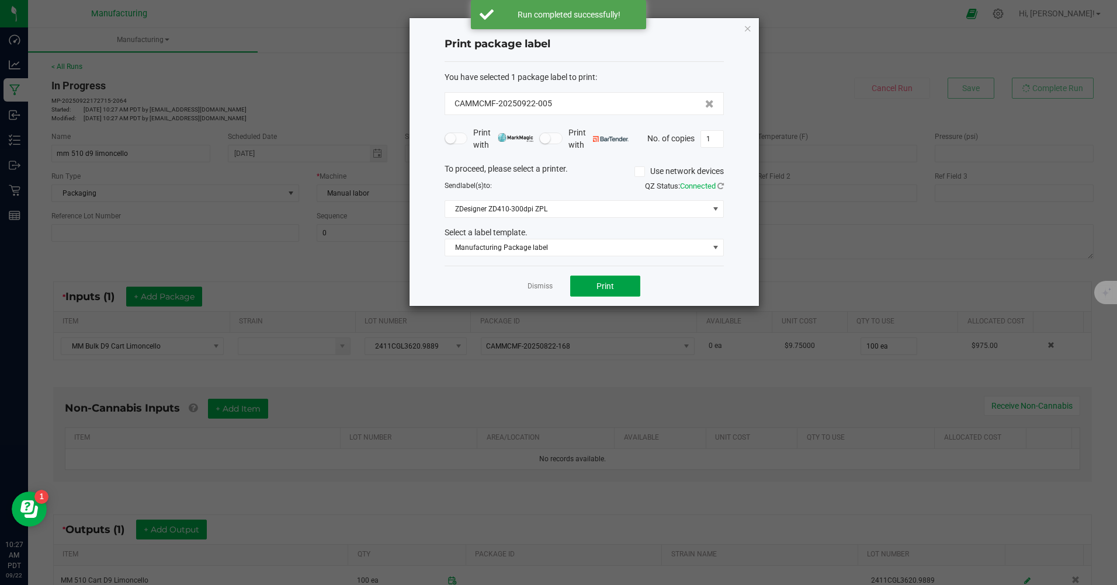
click at [590, 284] on button "Print" at bounding box center [605, 286] width 70 height 21
click at [591, 284] on button "Print" at bounding box center [605, 286] width 70 height 21
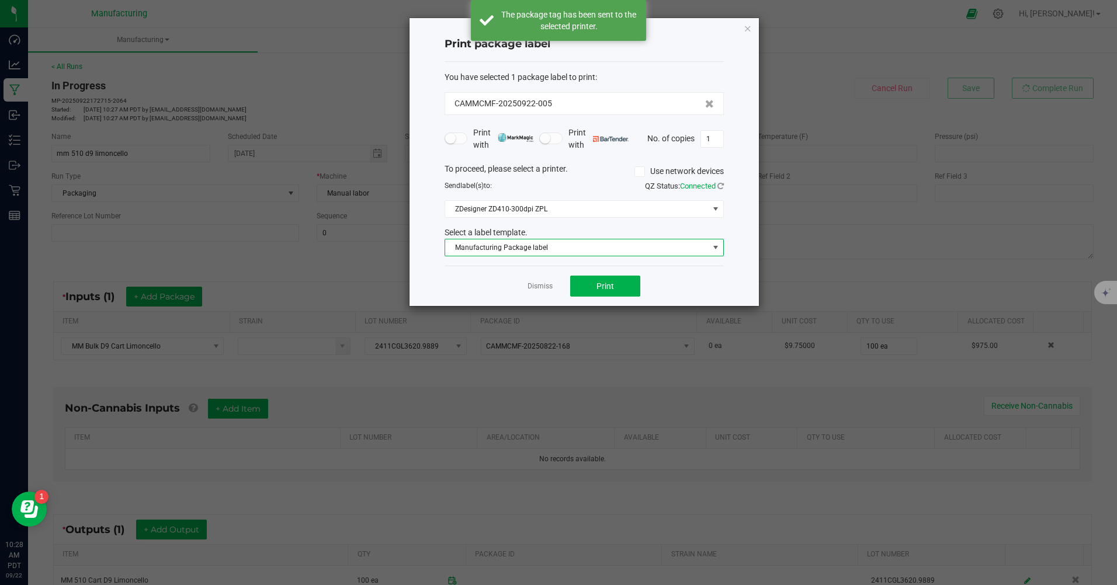
click at [546, 247] on span "Manufacturing Package label" at bounding box center [576, 247] width 263 height 16
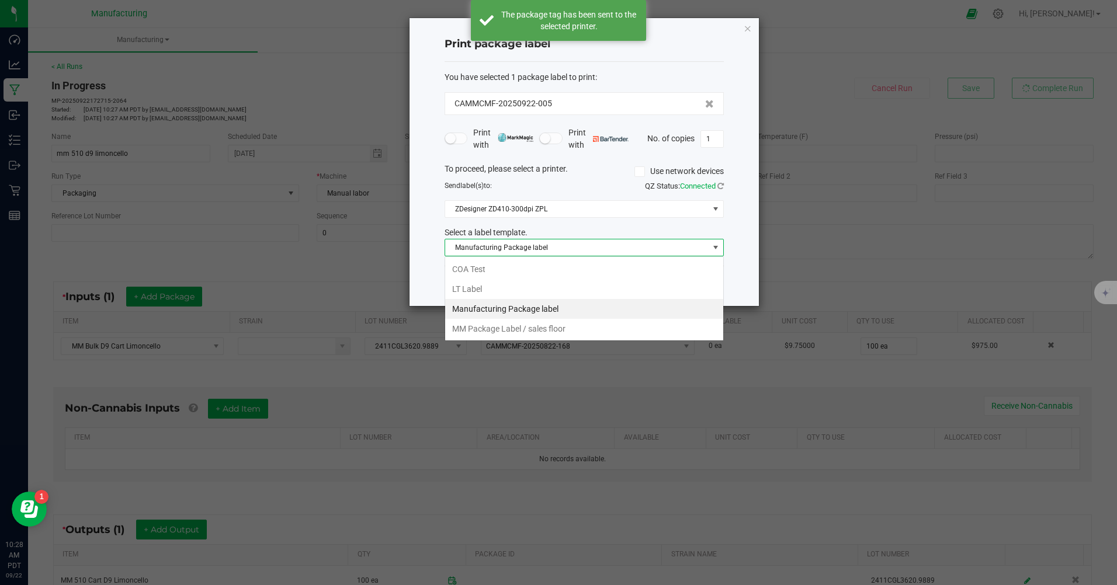
scroll to position [18, 279]
click at [553, 329] on li "MM Package Label / sales floor" at bounding box center [584, 329] width 278 height 20
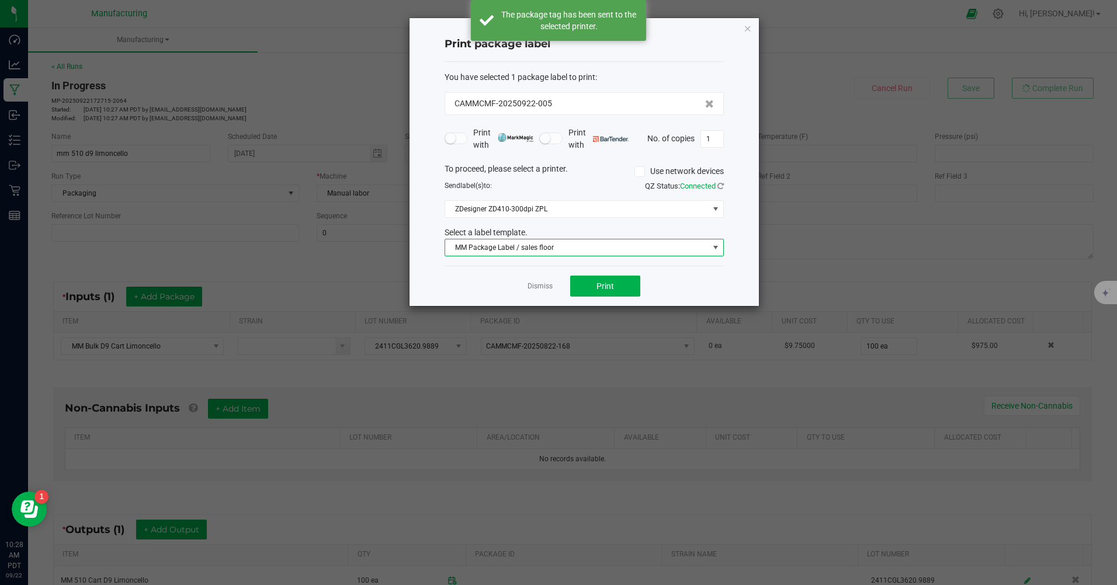
click at [713, 133] on input "1" at bounding box center [712, 139] width 22 height 16
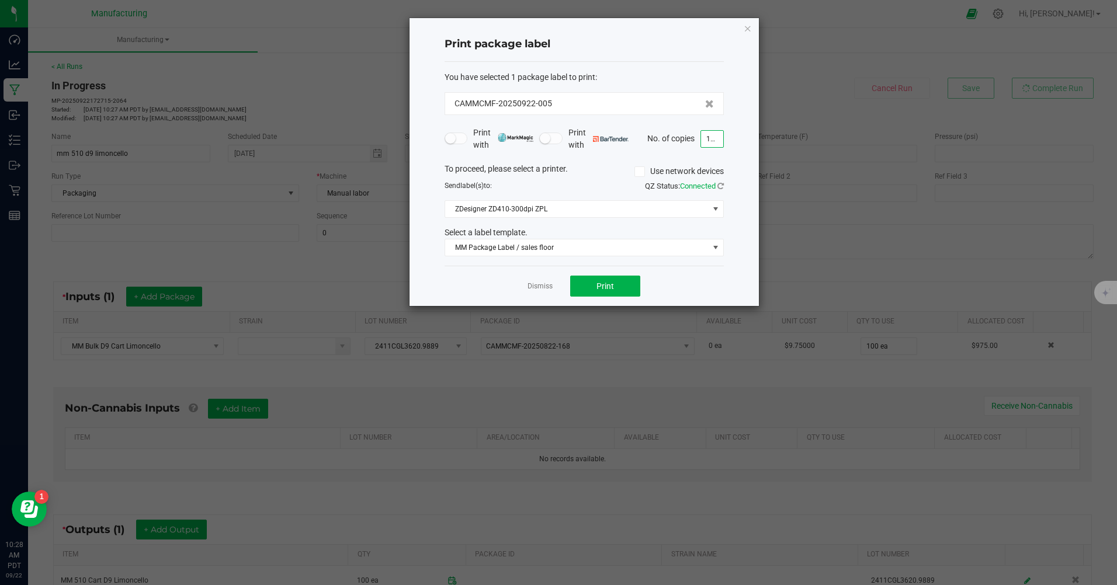
type input "100"
click at [624, 285] on button "Print" at bounding box center [605, 286] width 70 height 21
click at [745, 27] on icon "button" at bounding box center [748, 28] width 8 height 14
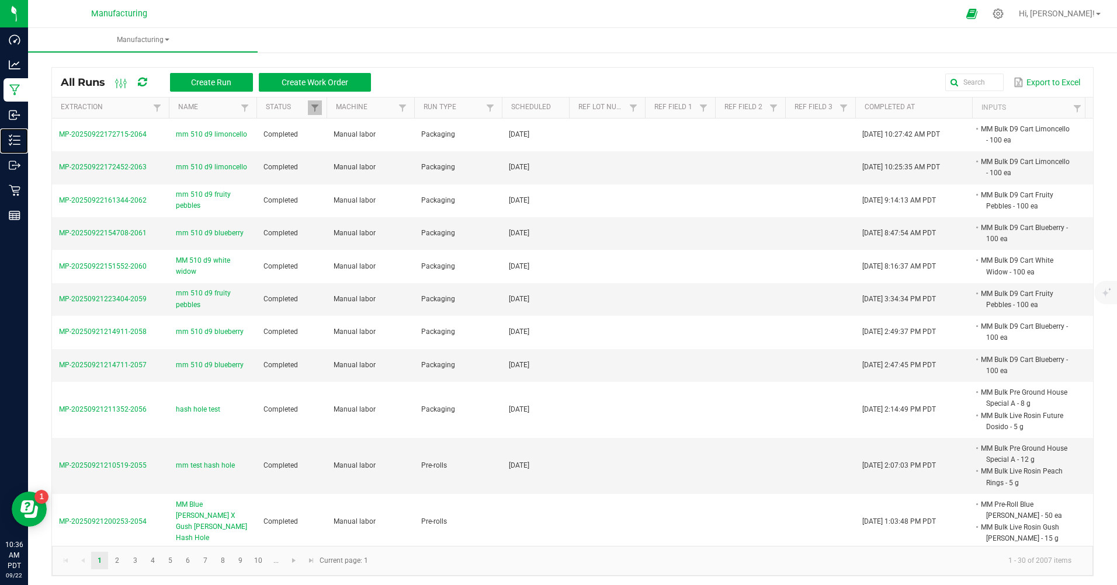
click at [0, 0] on p "Inventory" at bounding box center [0, 0] width 0 height 0
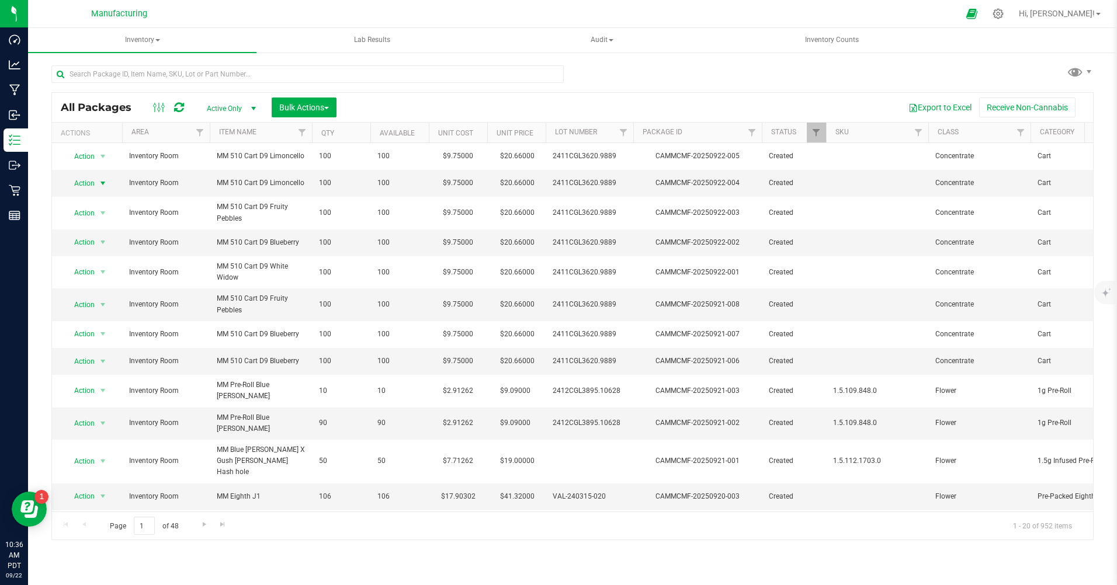
click at [89, 185] on span "Action" at bounding box center [80, 183] width 32 height 16
click at [107, 307] on li "Print package label" at bounding box center [101, 307] width 75 height 18
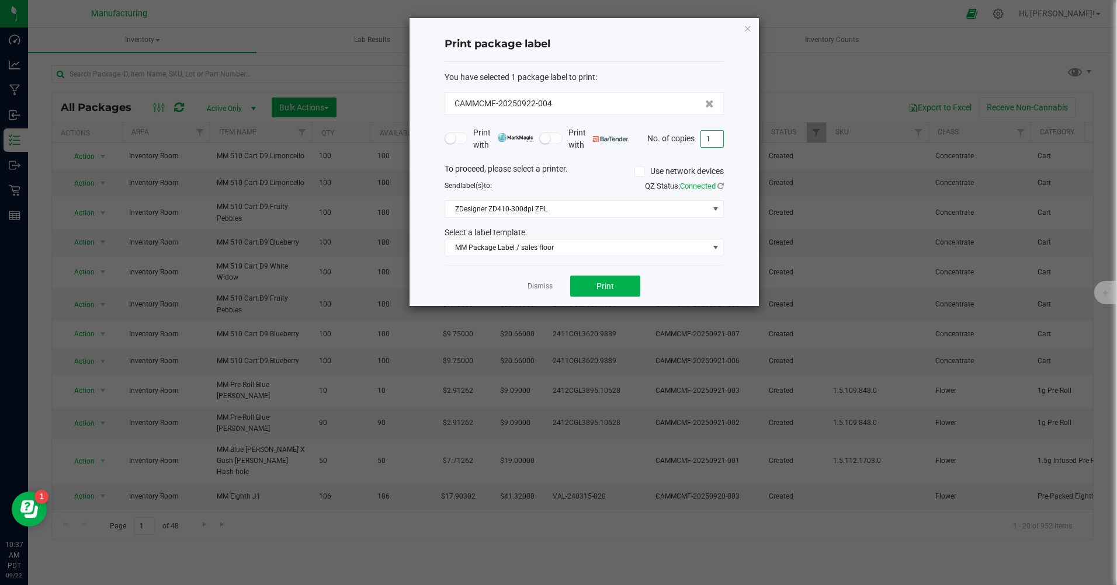
click at [712, 140] on input "1" at bounding box center [712, 139] width 22 height 16
type input "100"
click at [612, 284] on span "Print" at bounding box center [605, 286] width 18 height 9
